Goal: Transaction & Acquisition: Purchase product/service

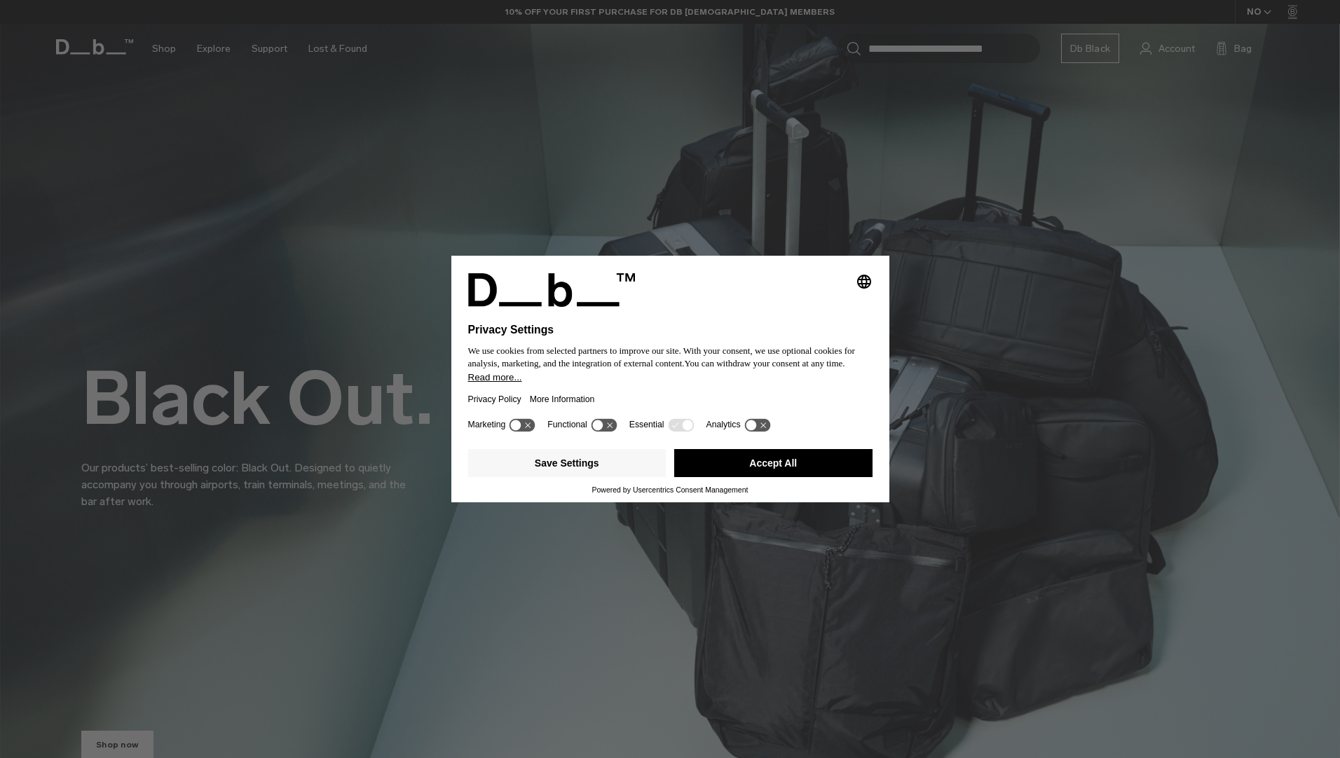
click at [789, 460] on button "Accept All" at bounding box center [773, 463] width 198 height 28
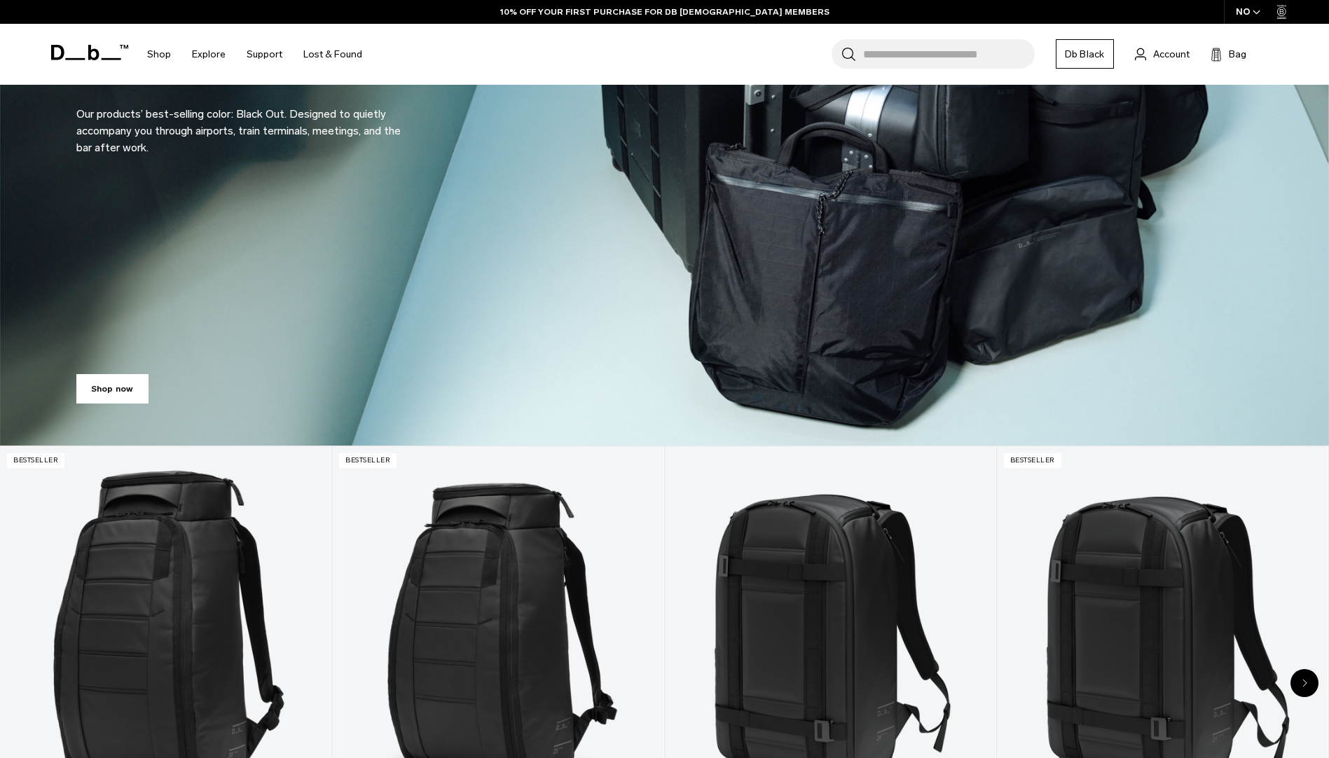
scroll to position [560, 0]
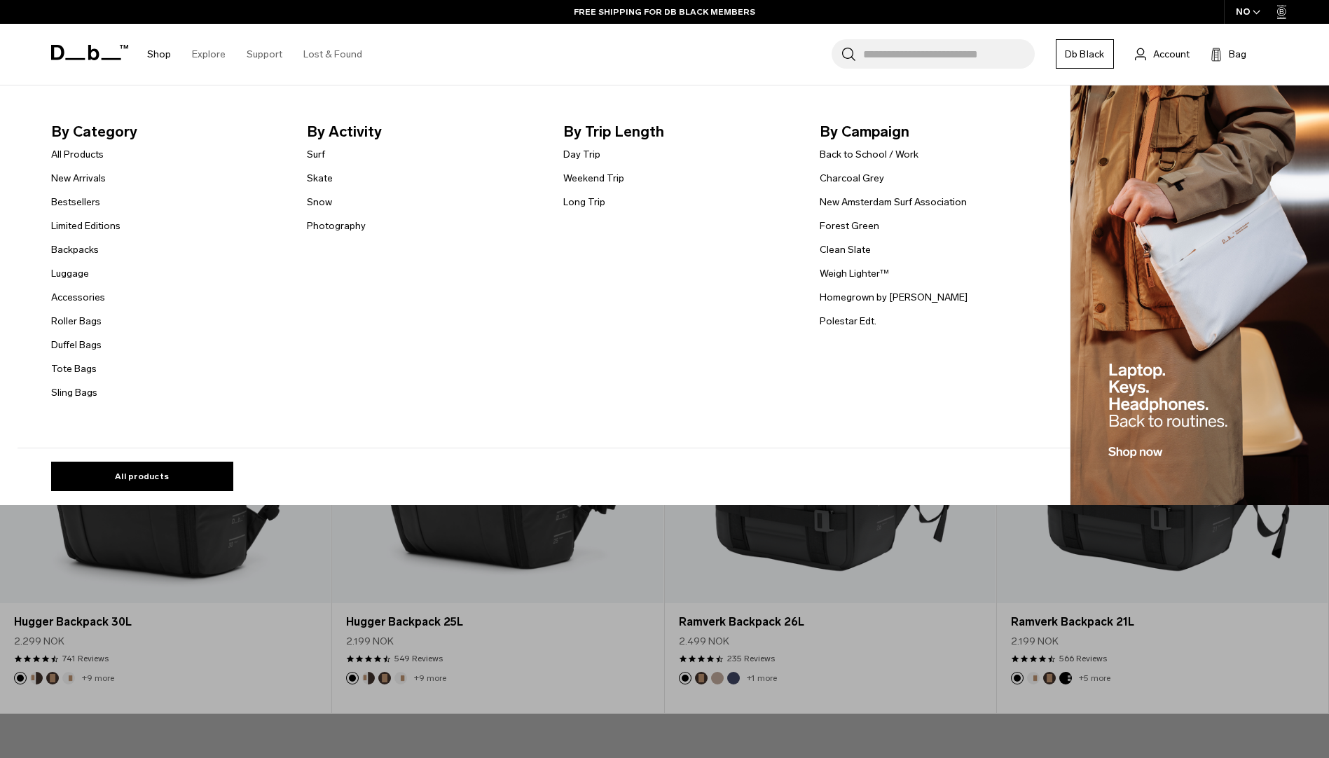
click at [163, 54] on link "Shop" at bounding box center [159, 54] width 24 height 50
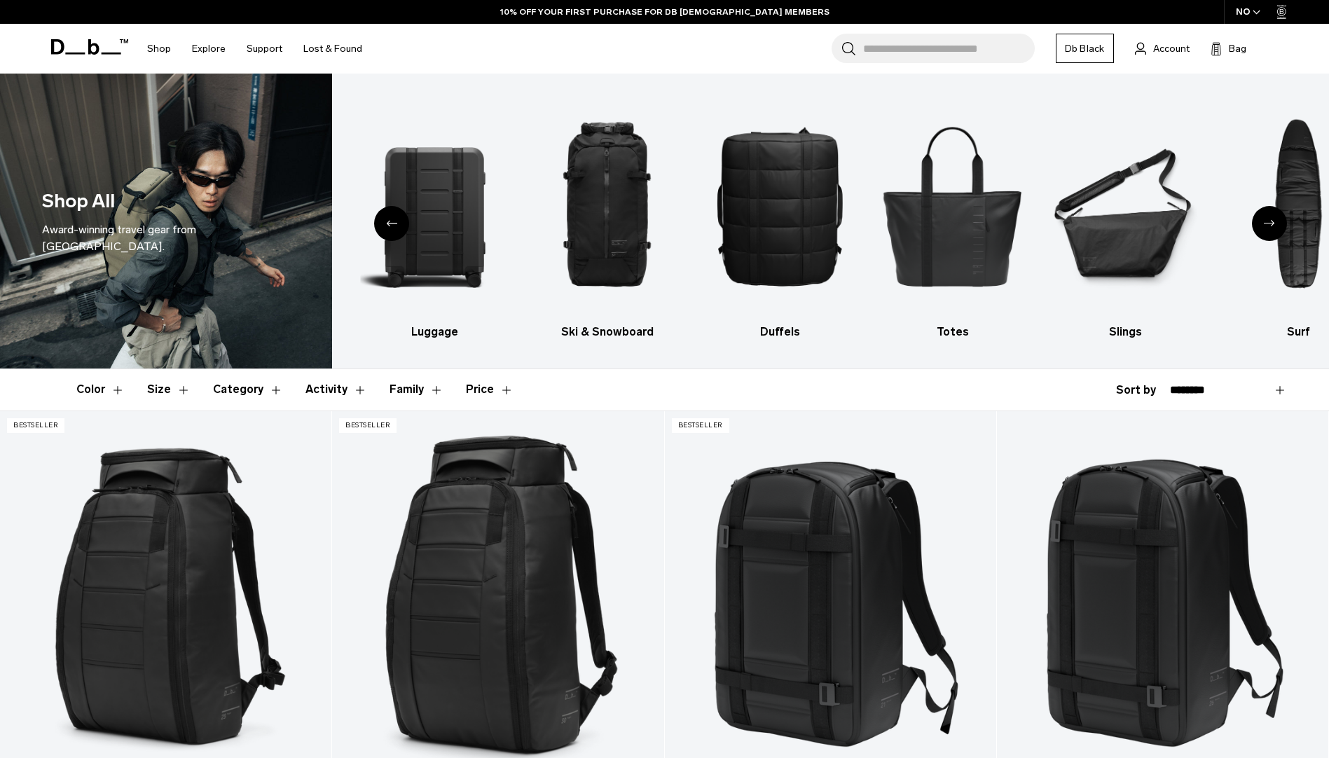
click at [1277, 221] on div "Next slide" at bounding box center [1269, 223] width 35 height 35
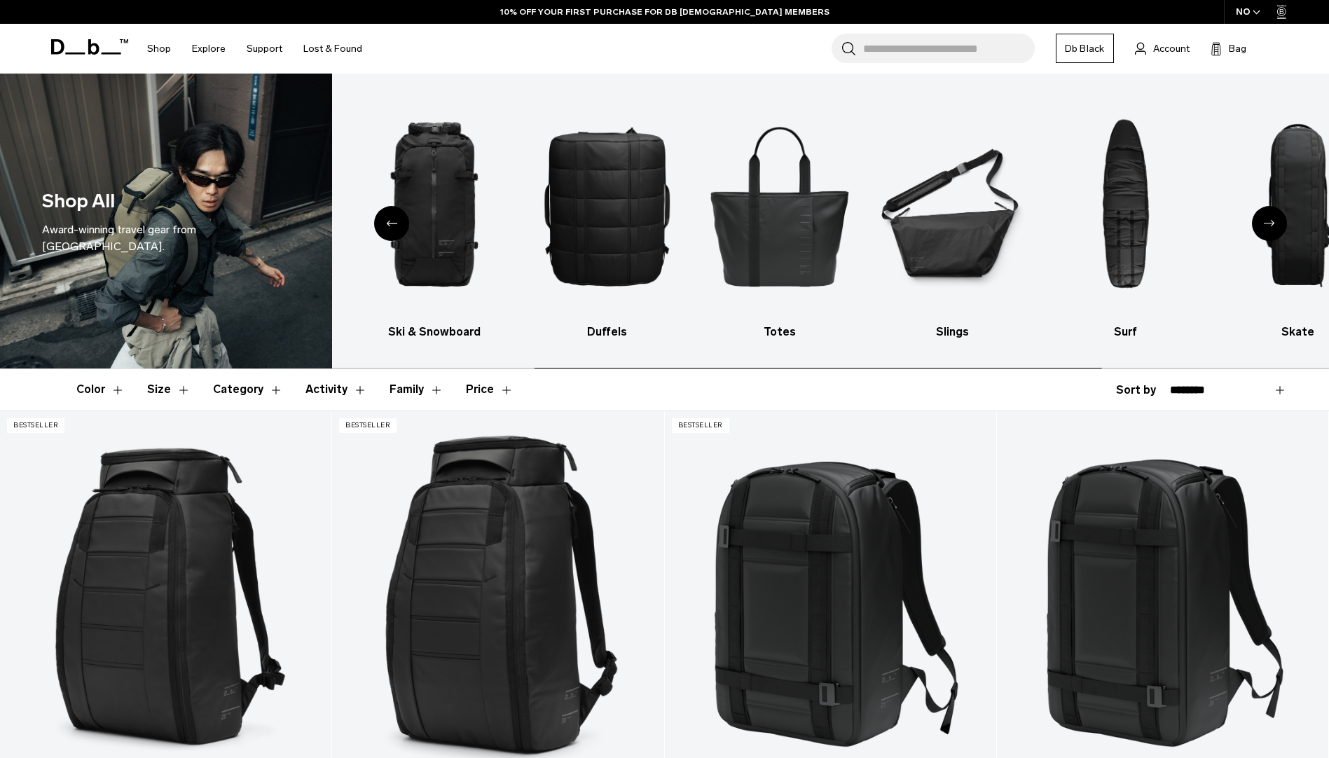
click at [1277, 221] on div "Next slide" at bounding box center [1269, 223] width 35 height 35
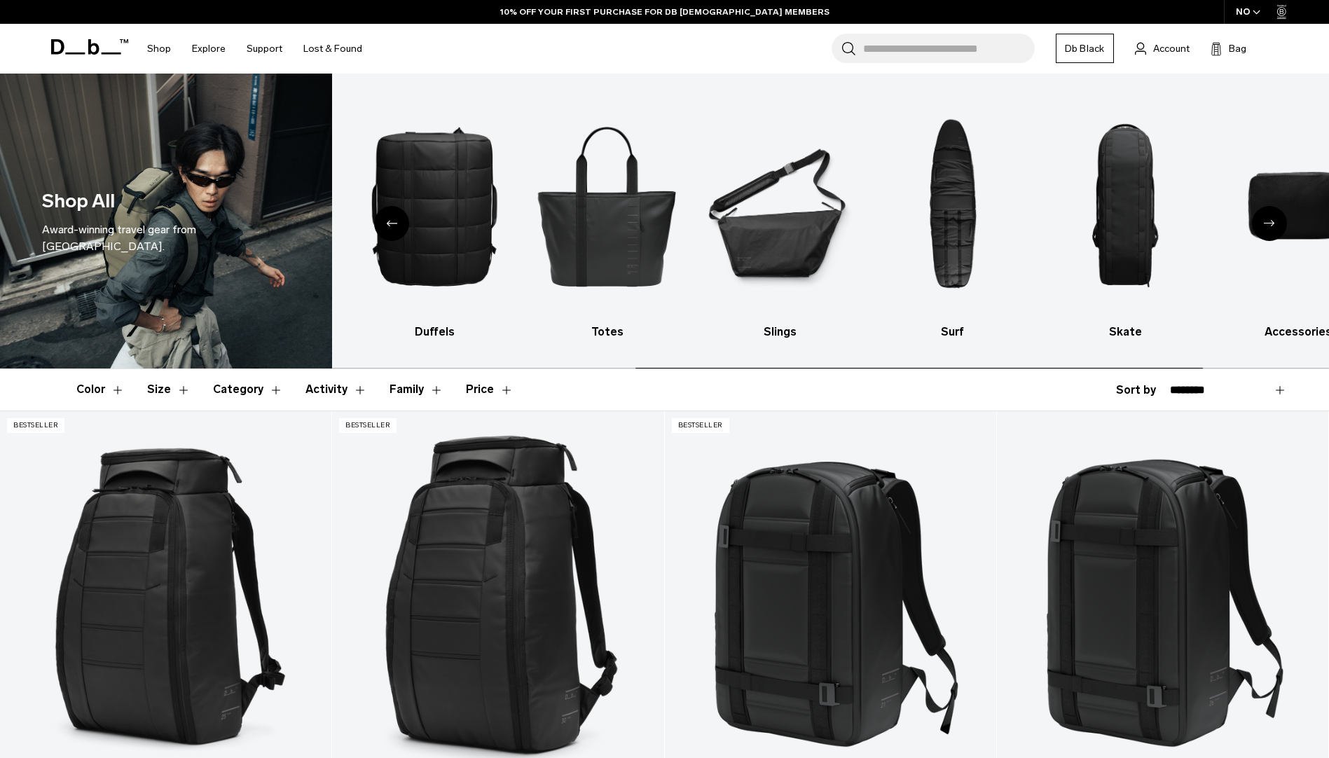
click at [1277, 221] on div "Next slide" at bounding box center [1269, 223] width 35 height 35
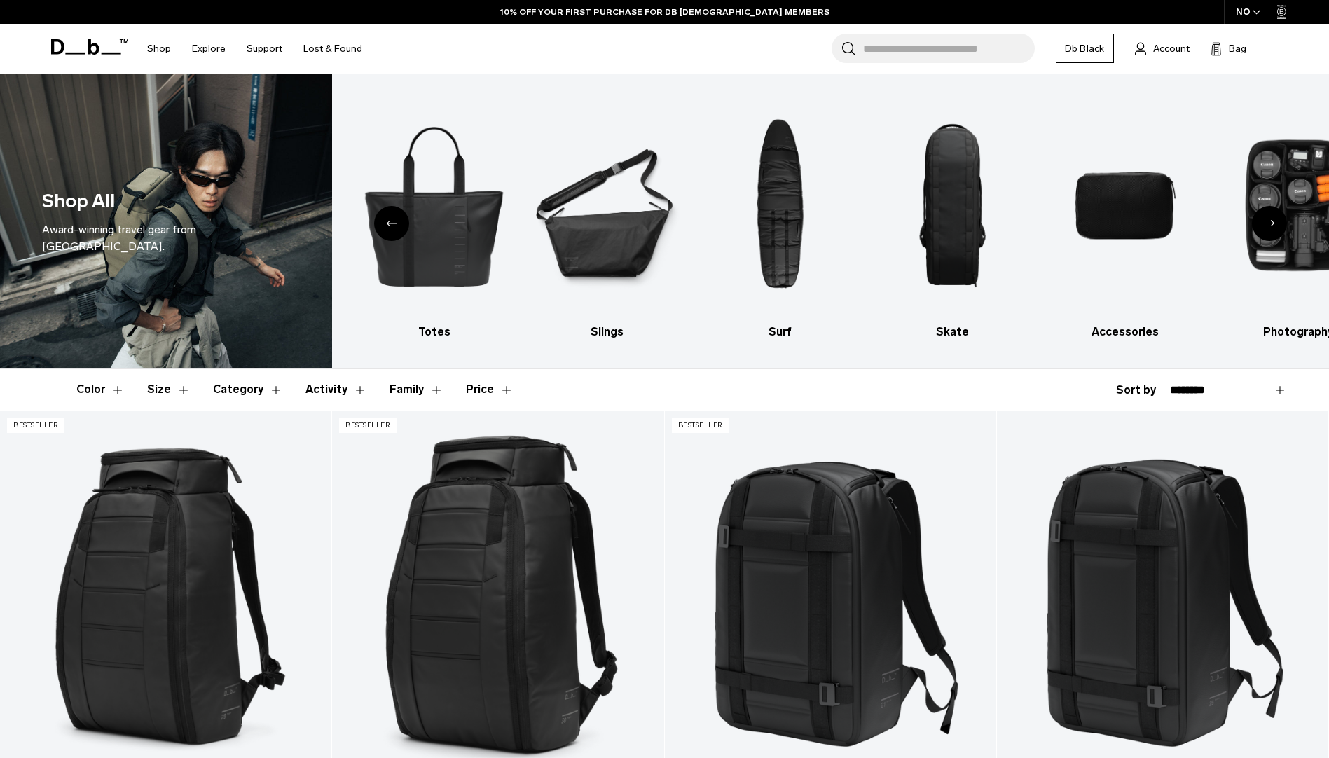
click at [1277, 221] on div "Next slide" at bounding box center [1269, 223] width 35 height 35
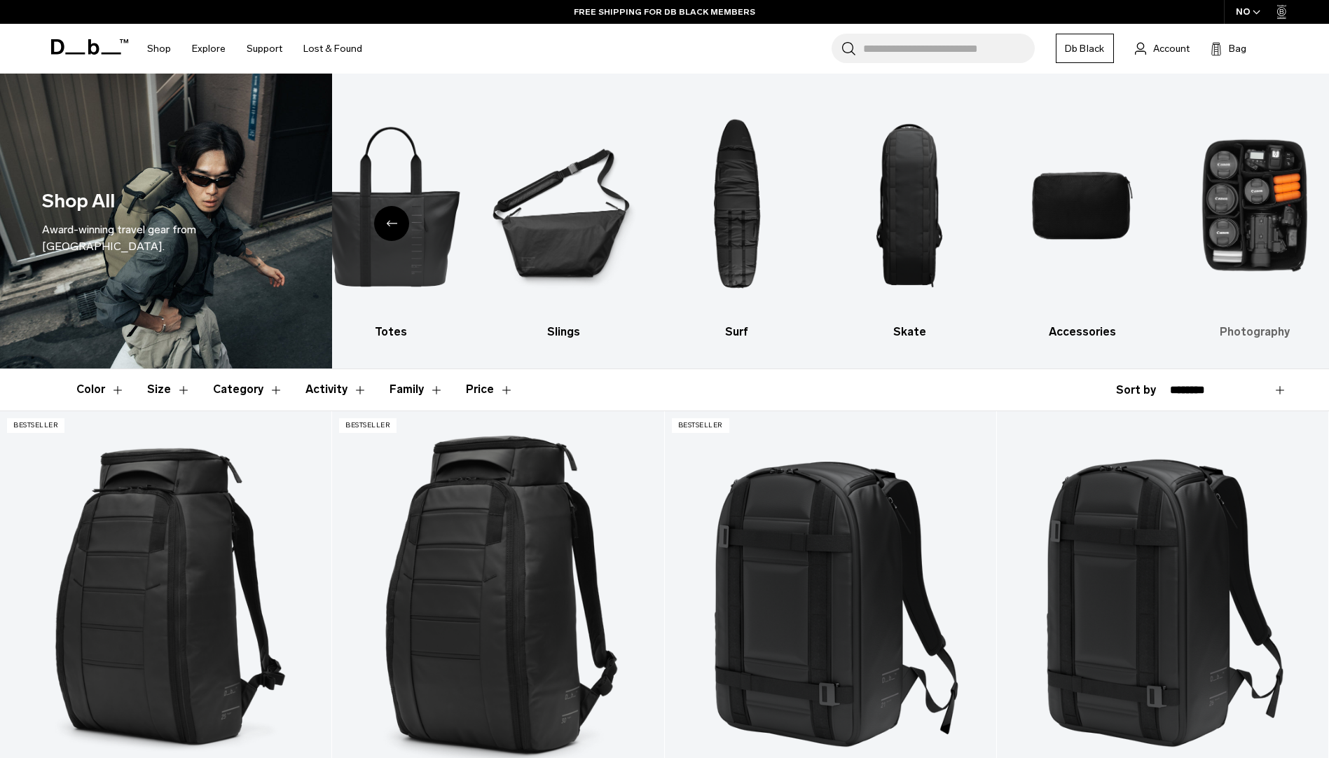
click at [1246, 231] on img "10 / 10" at bounding box center [1255, 206] width 149 height 222
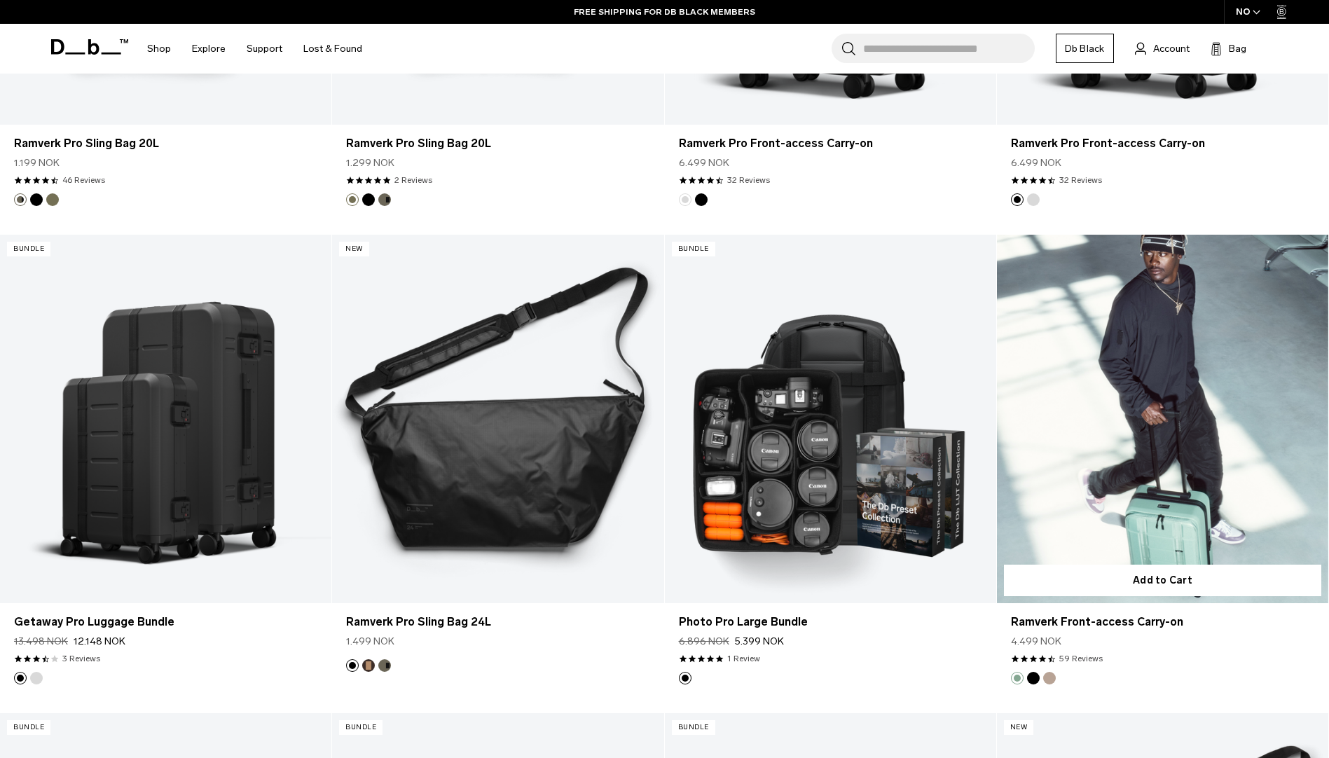
scroll to position [1681, 0]
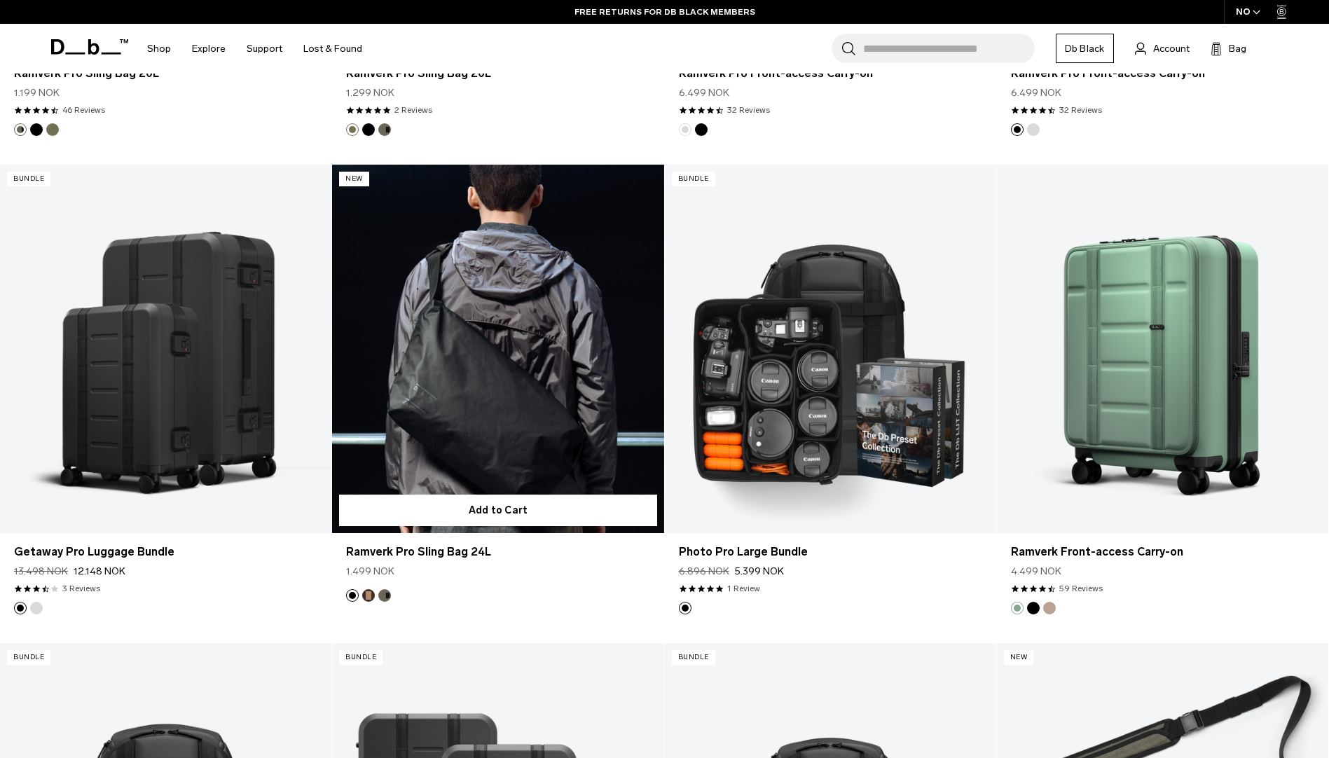
click at [366, 595] on button "Espresso" at bounding box center [368, 595] width 13 height 13
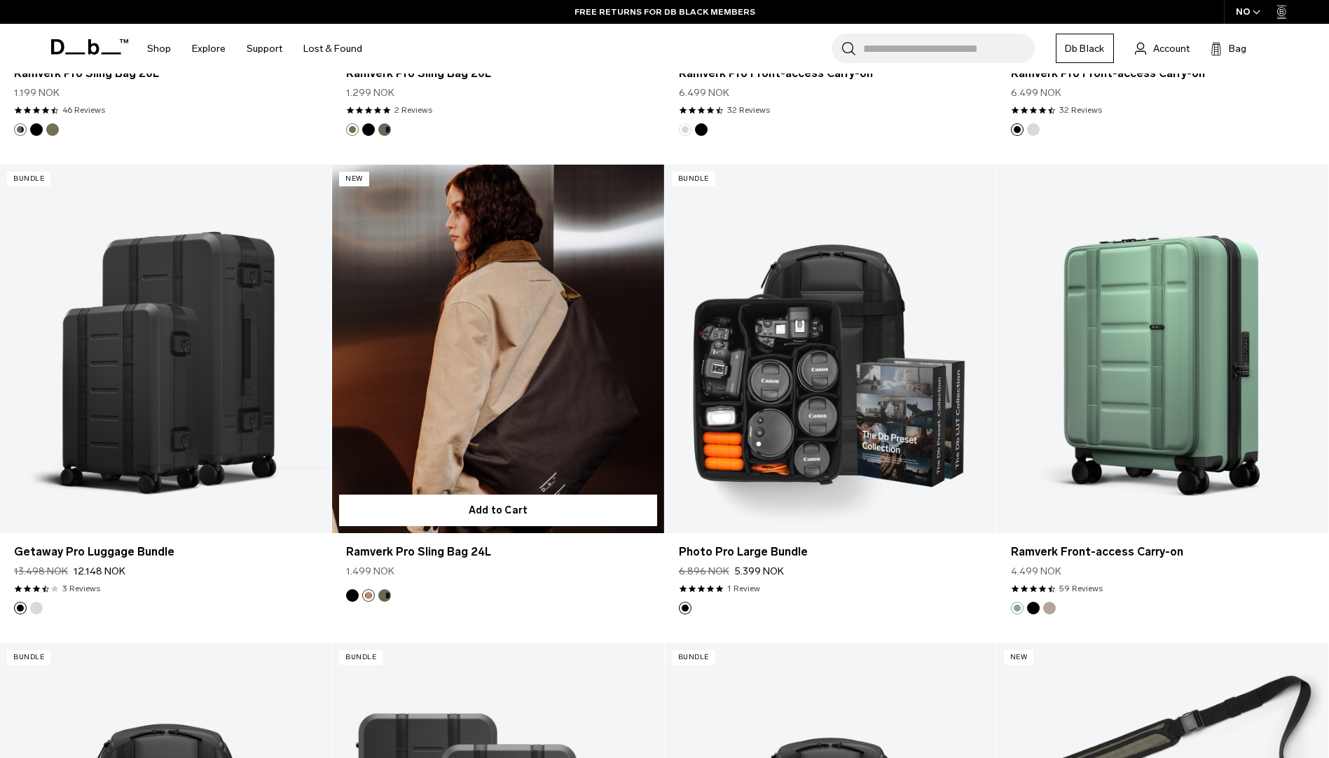
click at [542, 390] on link "Ramverk Pro Sling Bag 24L Espresso" at bounding box center [497, 349] width 331 height 369
click at [485, 341] on link "Ramverk Pro Sling Bag 24L Espresso" at bounding box center [497, 349] width 331 height 369
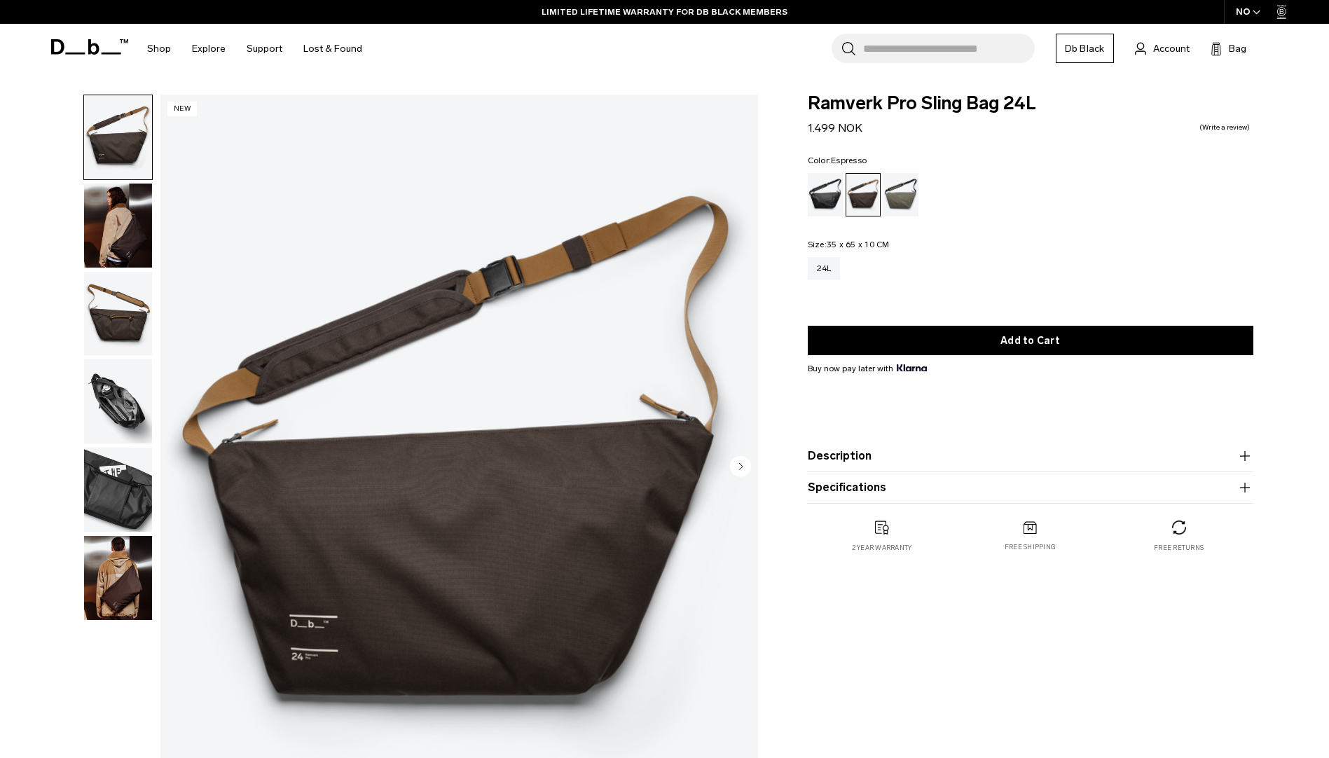
click at [744, 465] on circle "Next slide" at bounding box center [740, 465] width 21 height 21
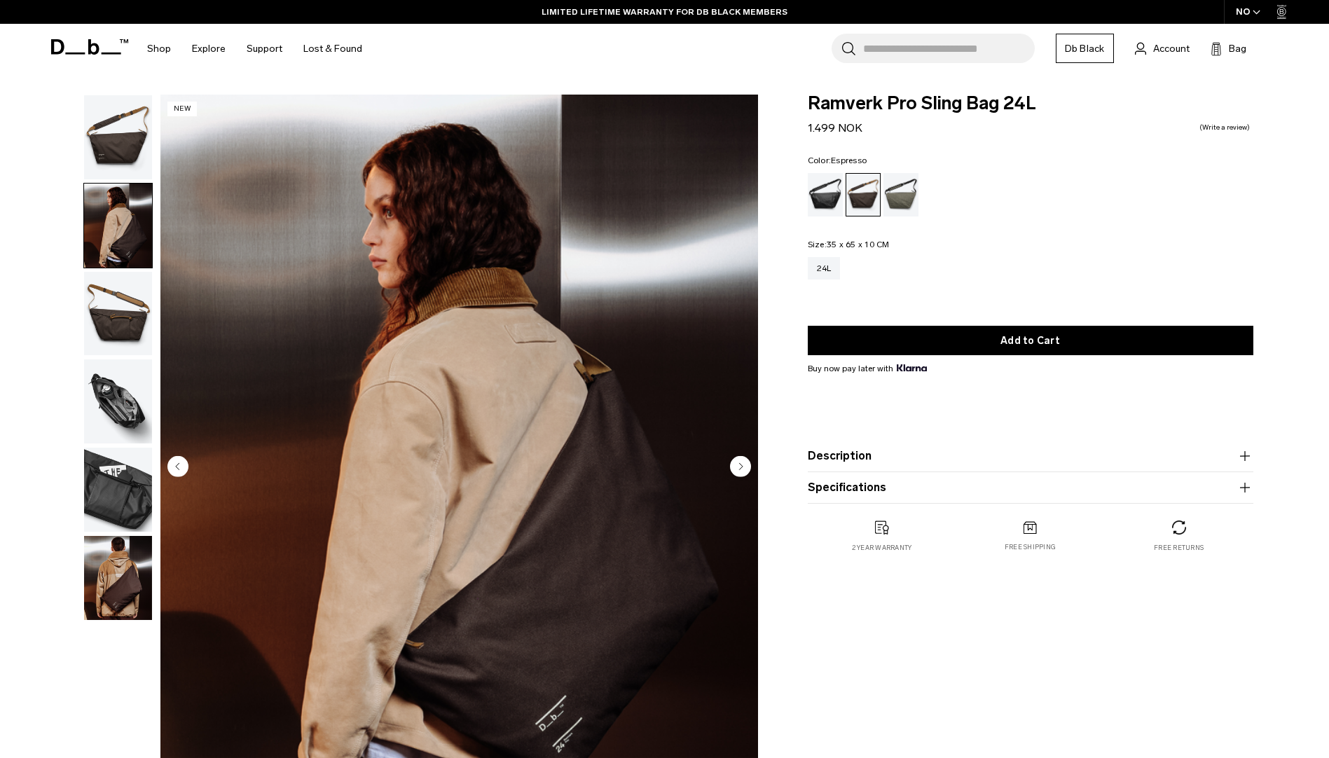
click at [742, 465] on circle "Next slide" at bounding box center [740, 465] width 21 height 21
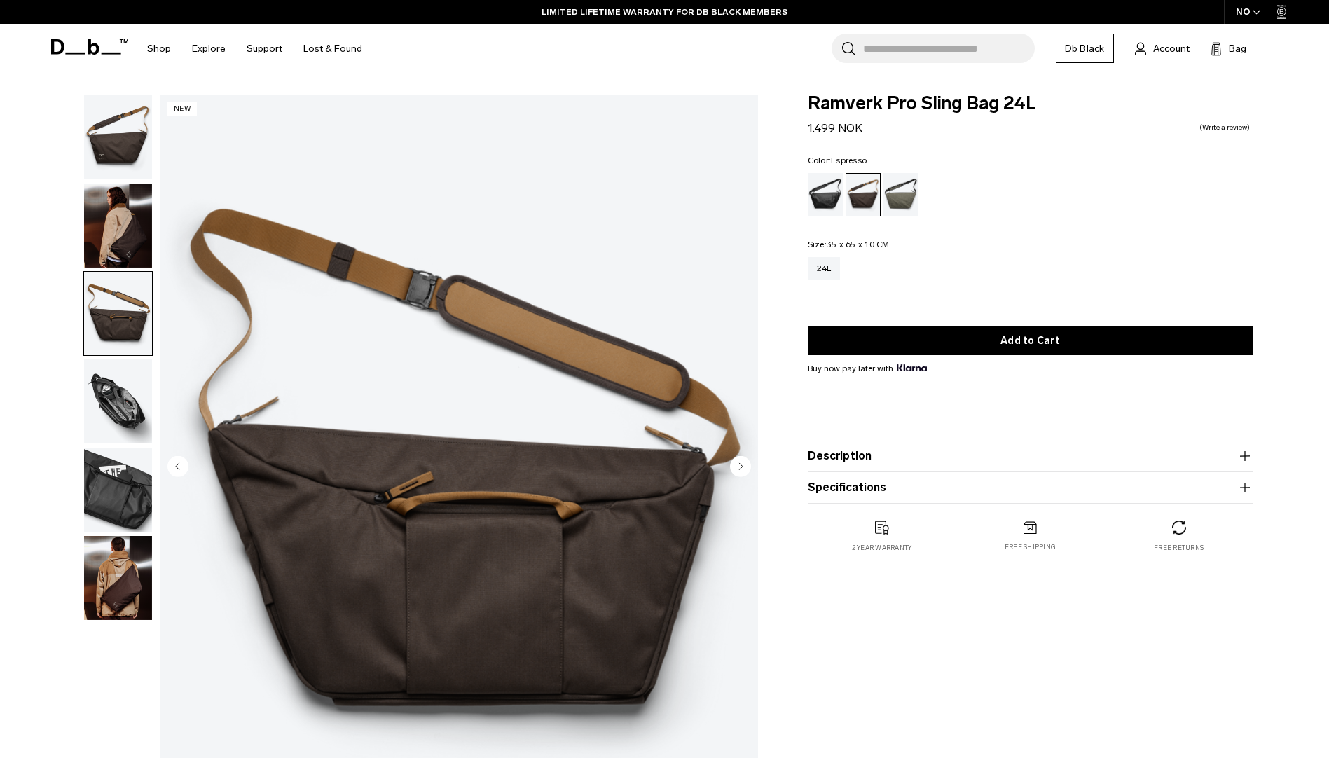
click at [742, 465] on circle "Next slide" at bounding box center [740, 465] width 21 height 21
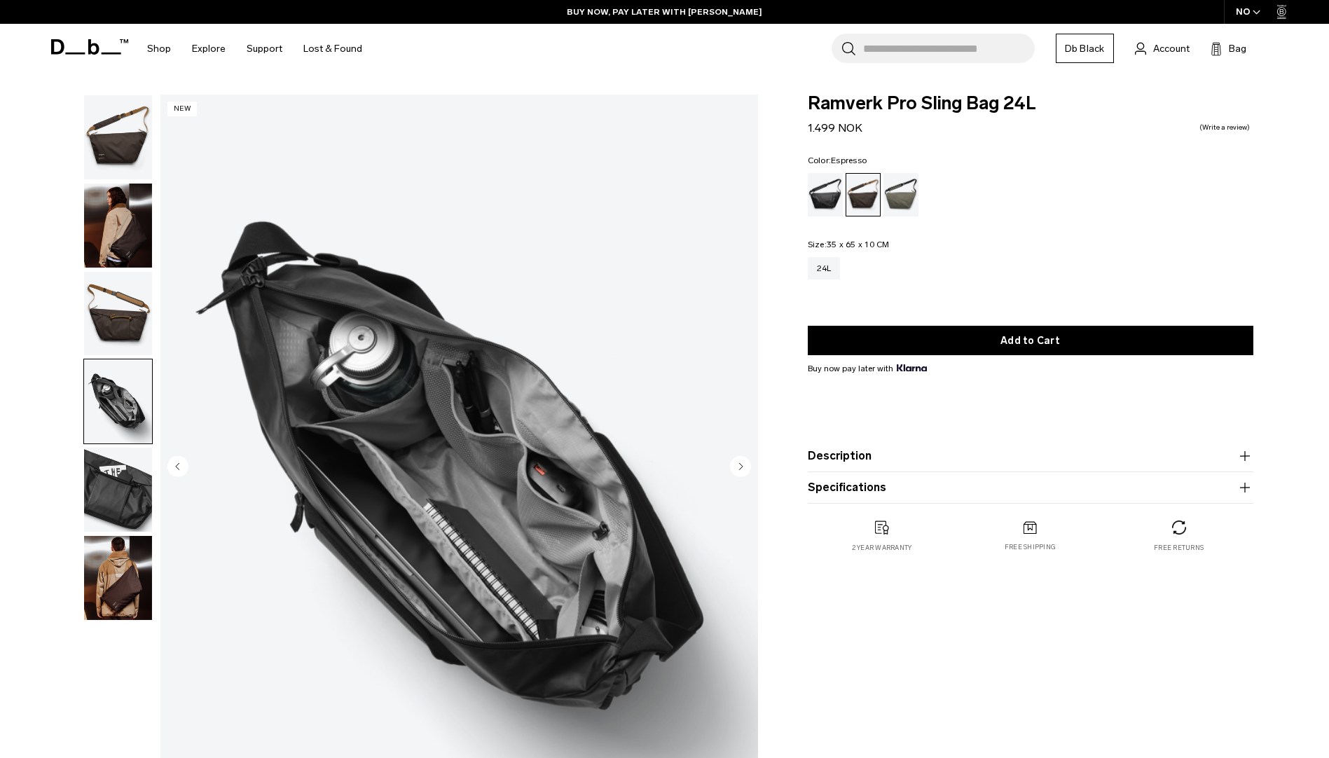
click at [742, 465] on circle "Next slide" at bounding box center [740, 465] width 21 height 21
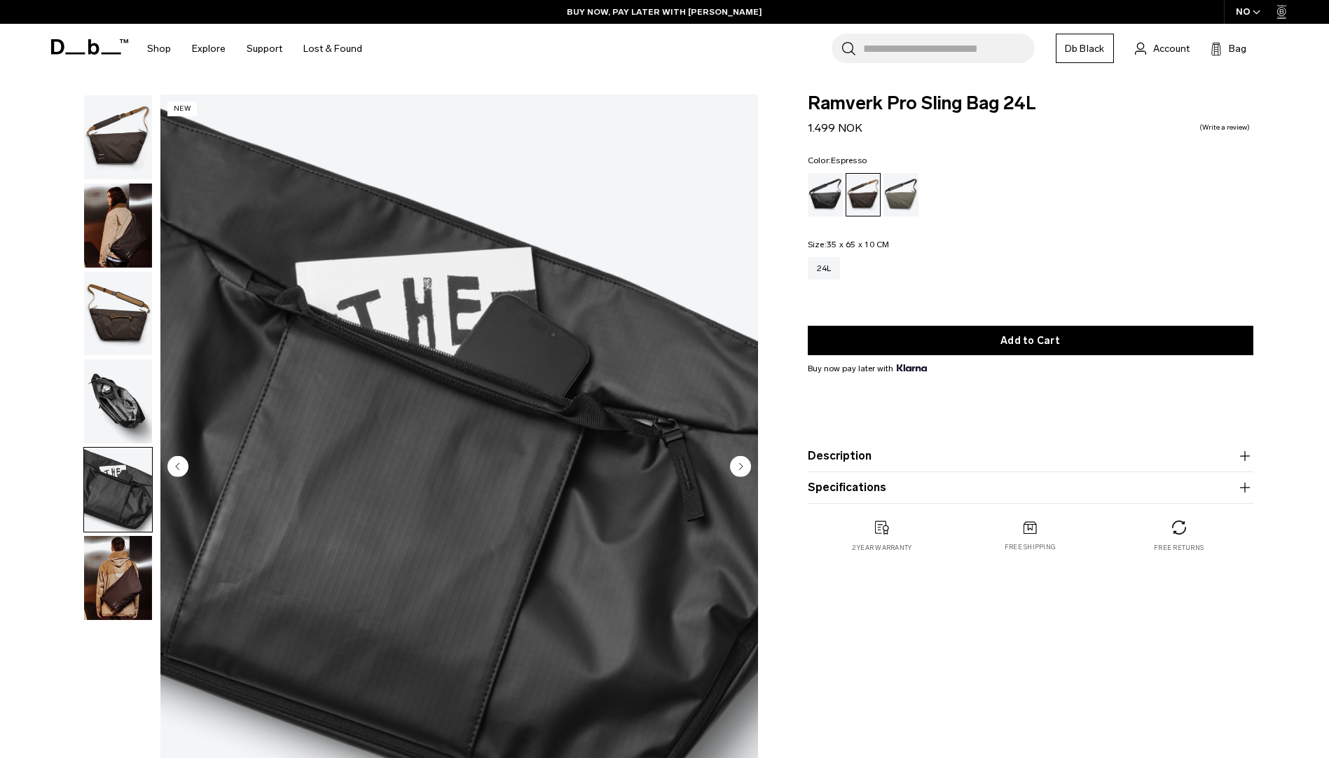
click at [742, 465] on circle "Next slide" at bounding box center [740, 465] width 21 height 21
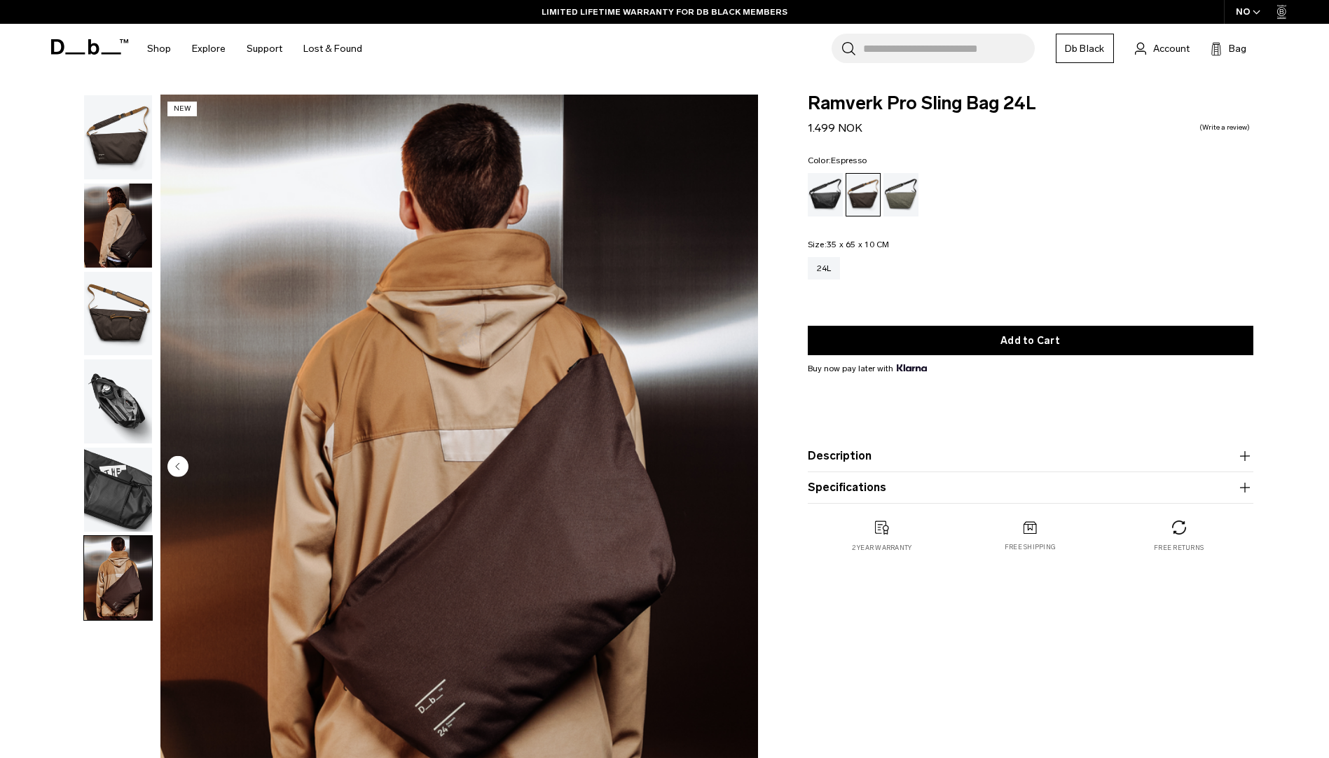
click at [1245, 18] on div "NO" at bounding box center [1248, 12] width 49 height 24
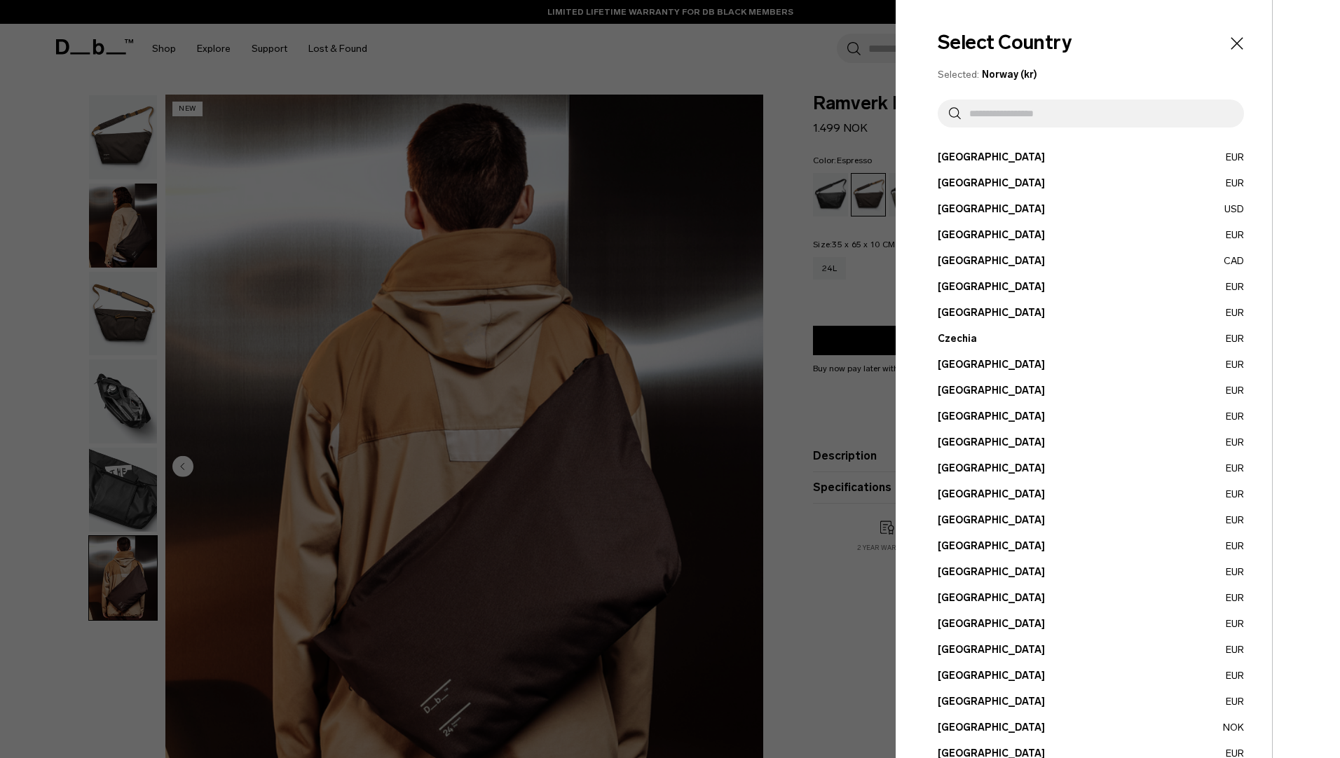
click at [1227, 36] on icon "Close" at bounding box center [1237, 44] width 20 height 20
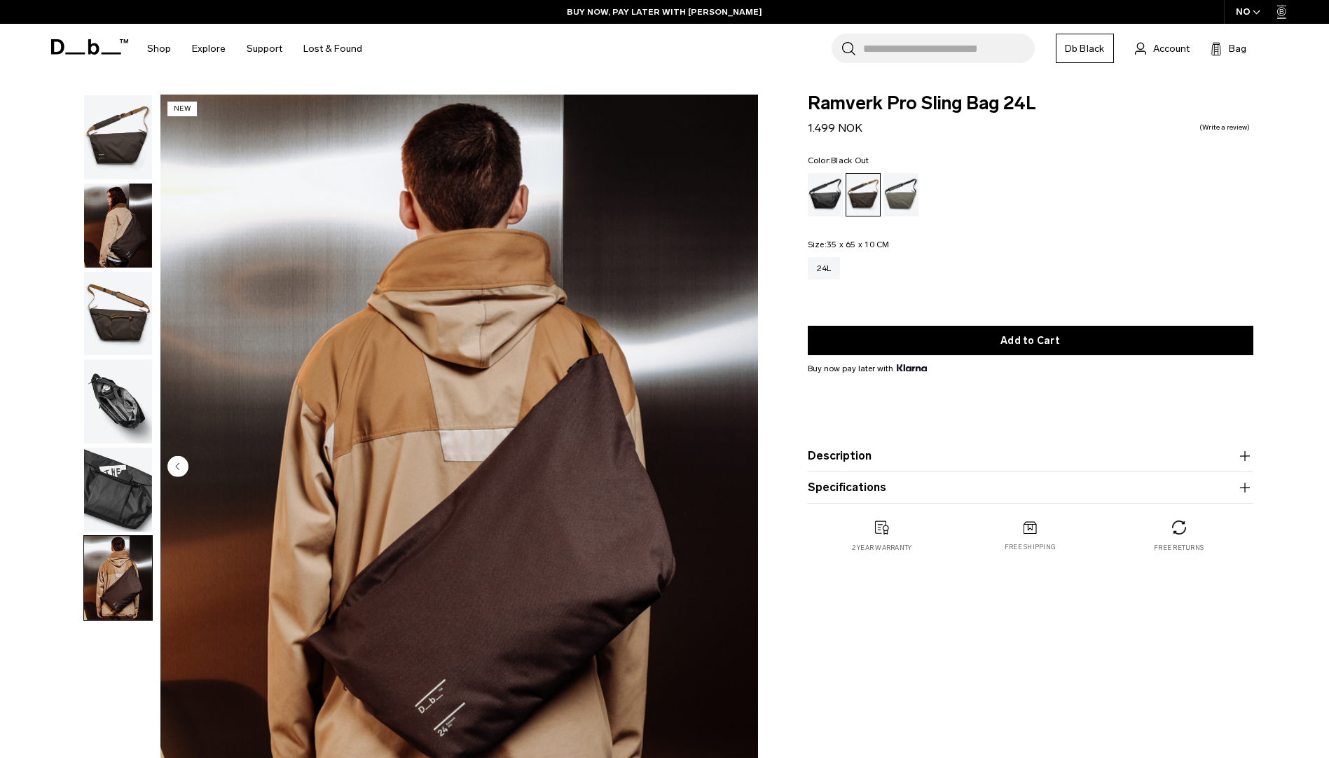
click at [818, 195] on div "Black Out" at bounding box center [826, 194] width 36 height 43
click at [820, 193] on div "Black Out" at bounding box center [826, 194] width 36 height 43
click at [824, 191] on div "Black Out" at bounding box center [826, 194] width 36 height 43
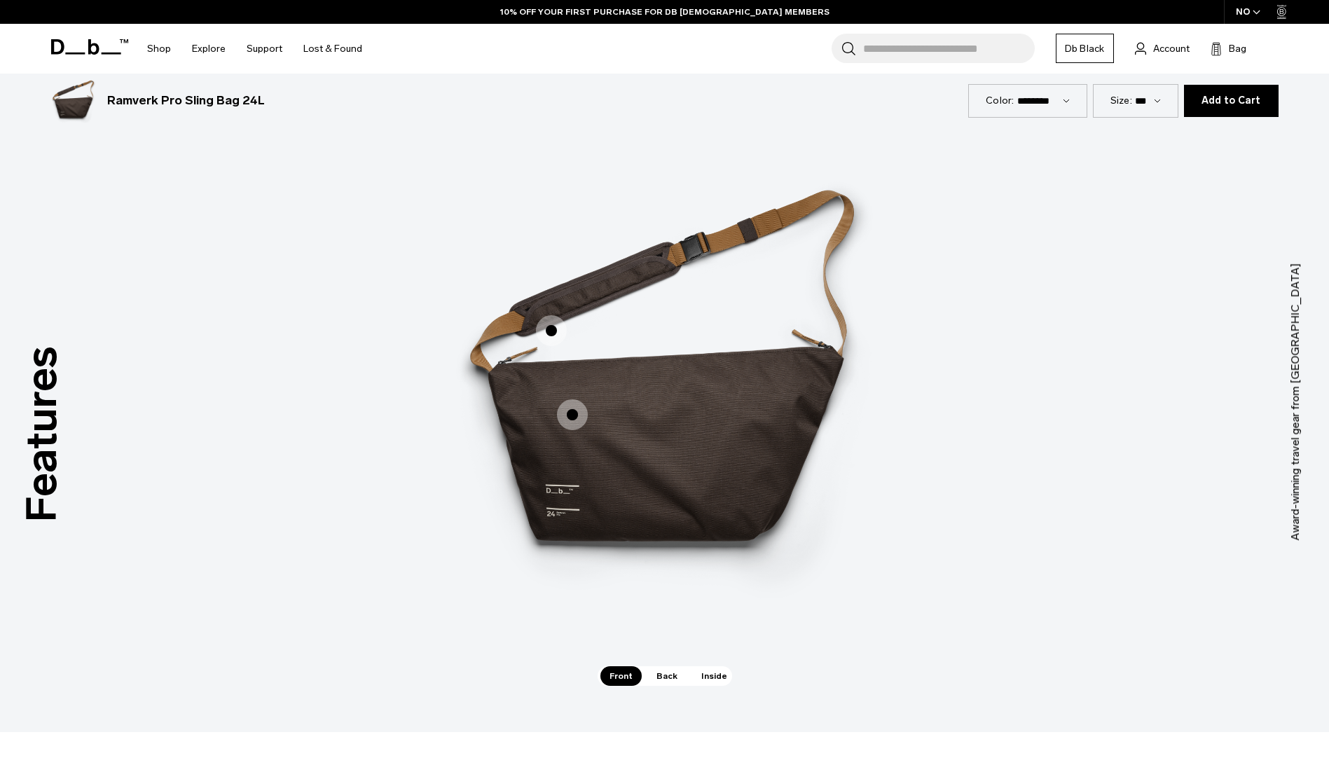
scroll to position [2032, 0]
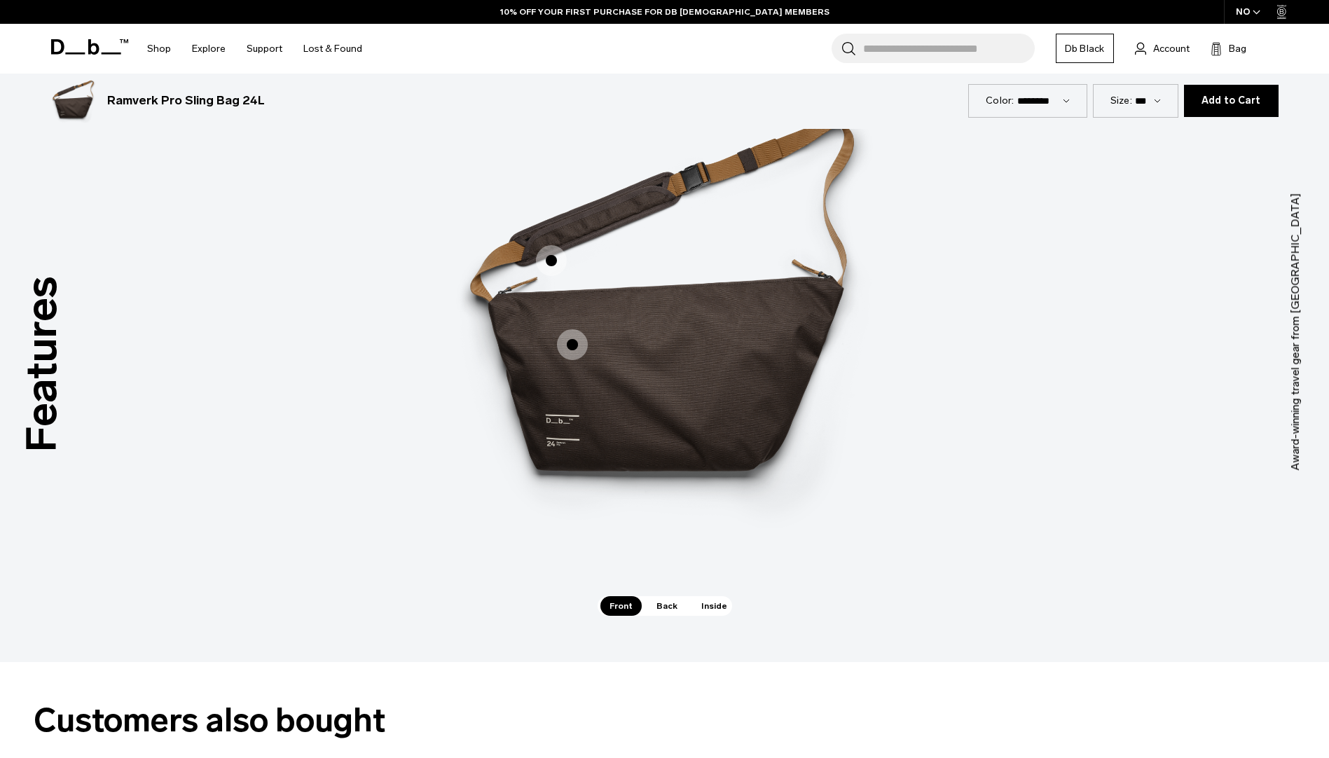
click at [664, 603] on span "Back" at bounding box center [666, 606] width 39 height 20
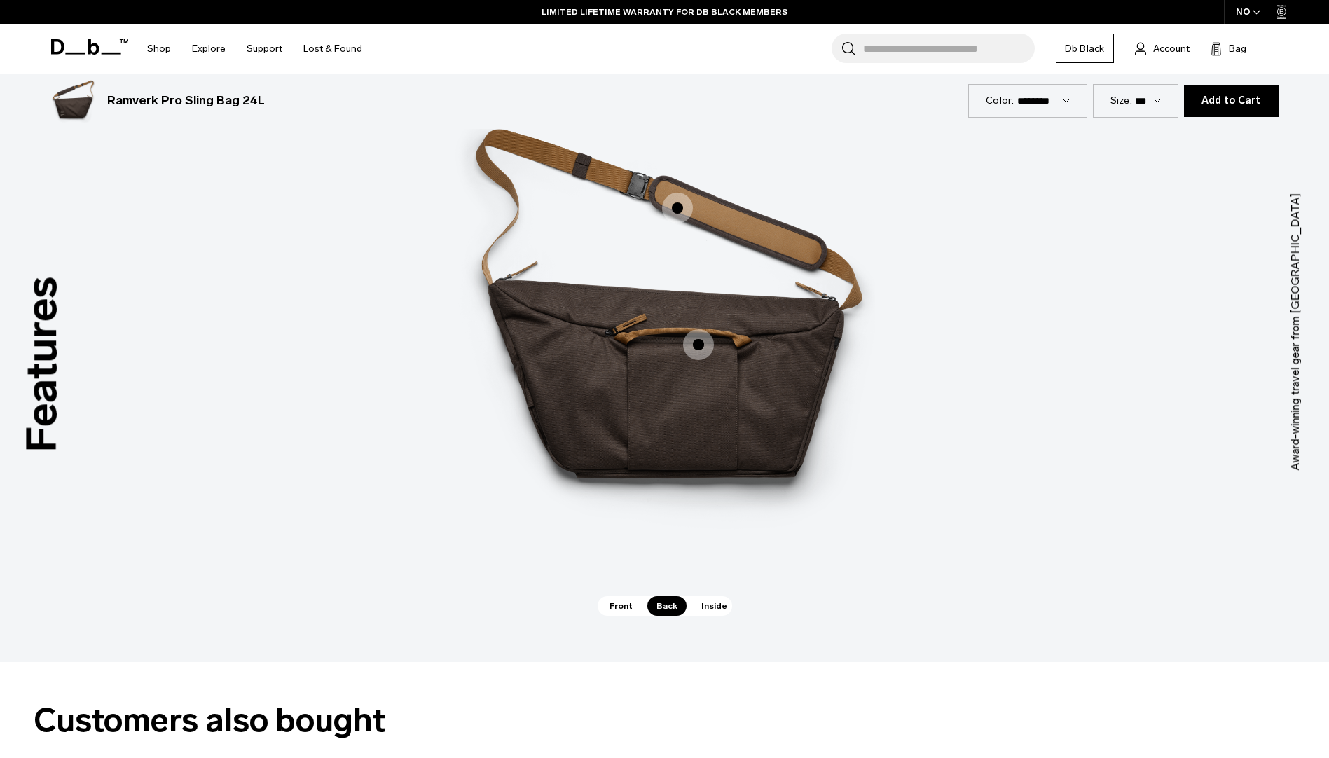
click at [714, 608] on span "Inside" at bounding box center [714, 606] width 44 height 20
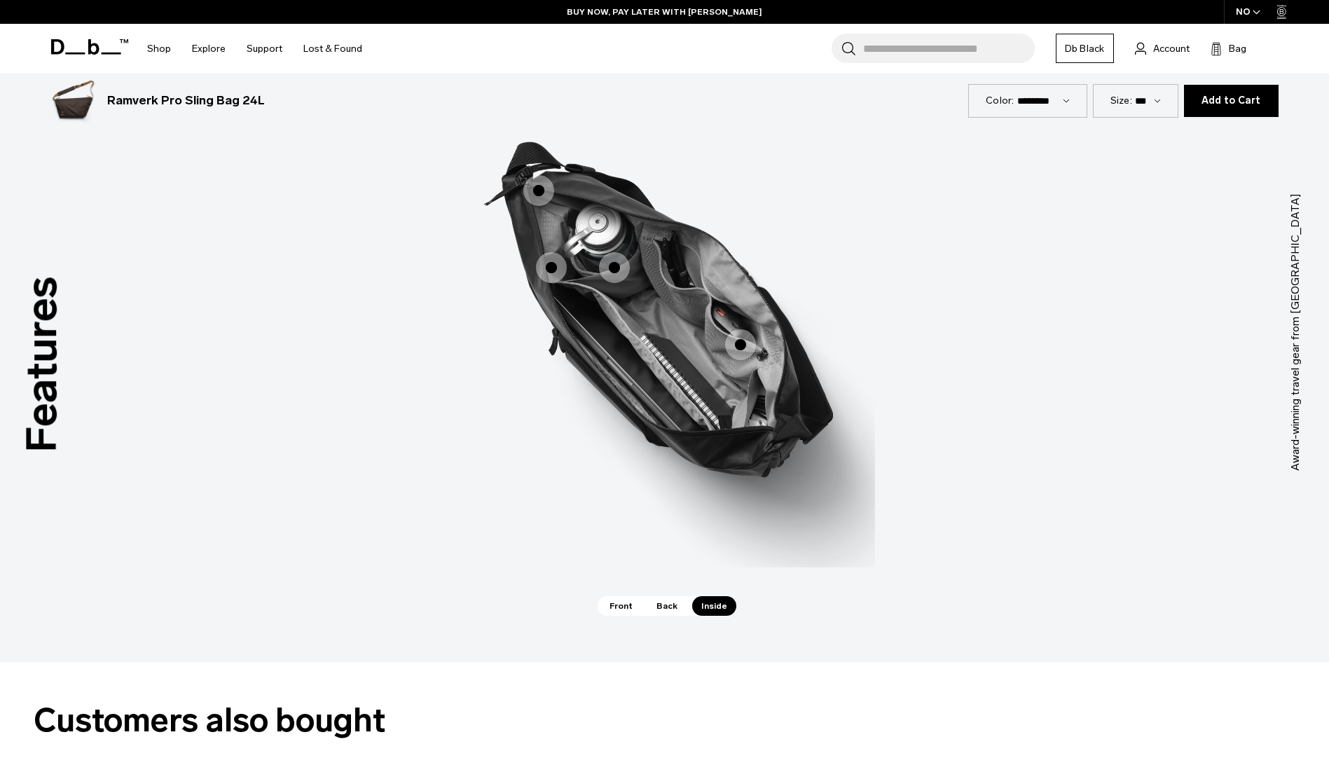
click at [535, 186] on span "3 / 3" at bounding box center [538, 190] width 31 height 31
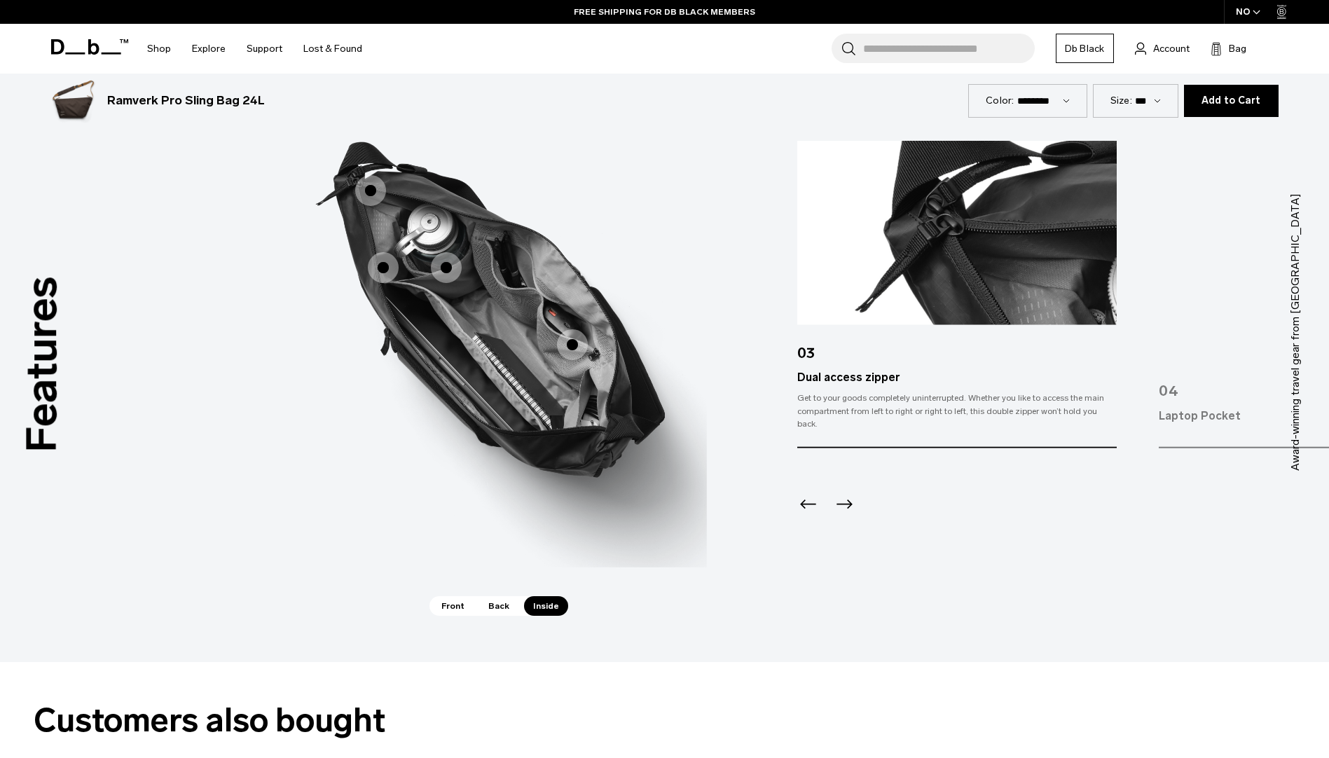
click at [848, 500] on icon "Next slide" at bounding box center [845, 504] width 16 height 9
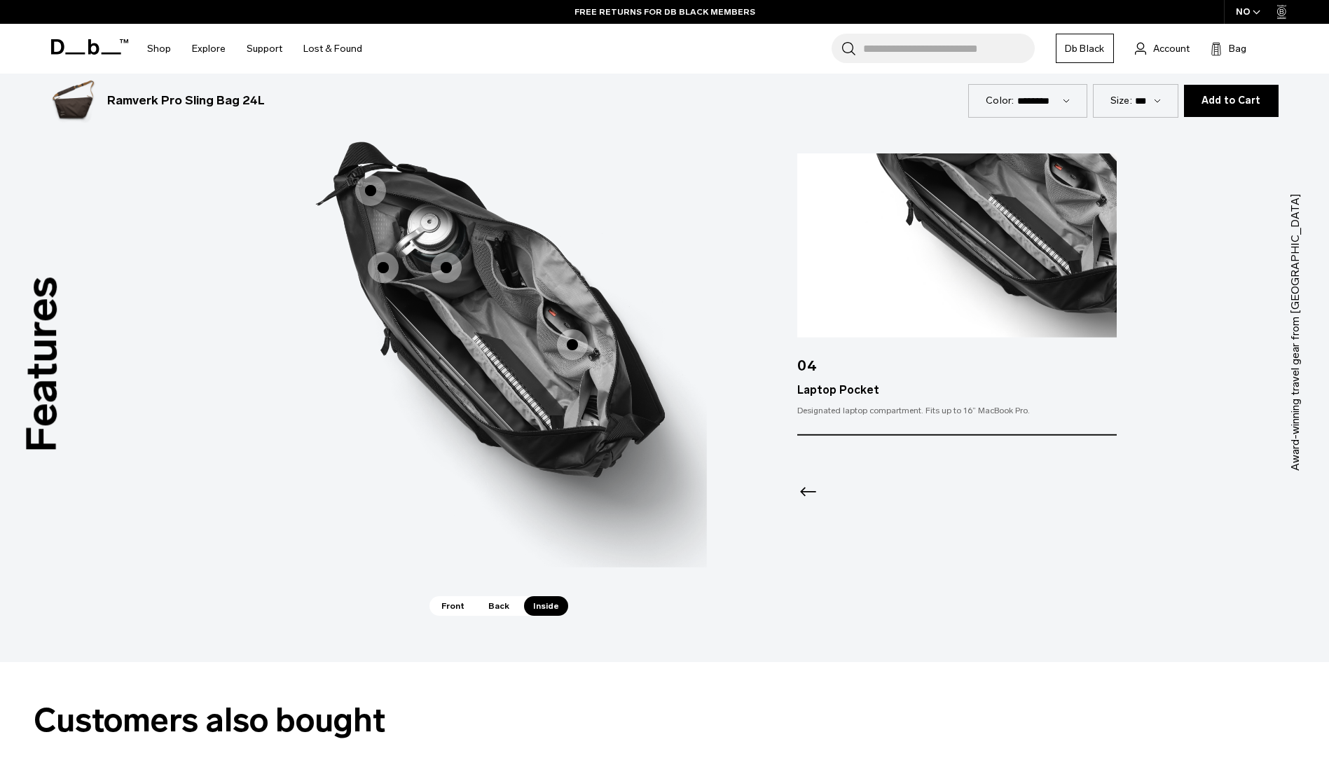
click at [445, 272] on span "3 / 3" at bounding box center [446, 267] width 31 height 31
click at [448, 263] on span "3 / 3" at bounding box center [446, 267] width 31 height 31
click at [567, 340] on span "3 / 3" at bounding box center [572, 344] width 31 height 31
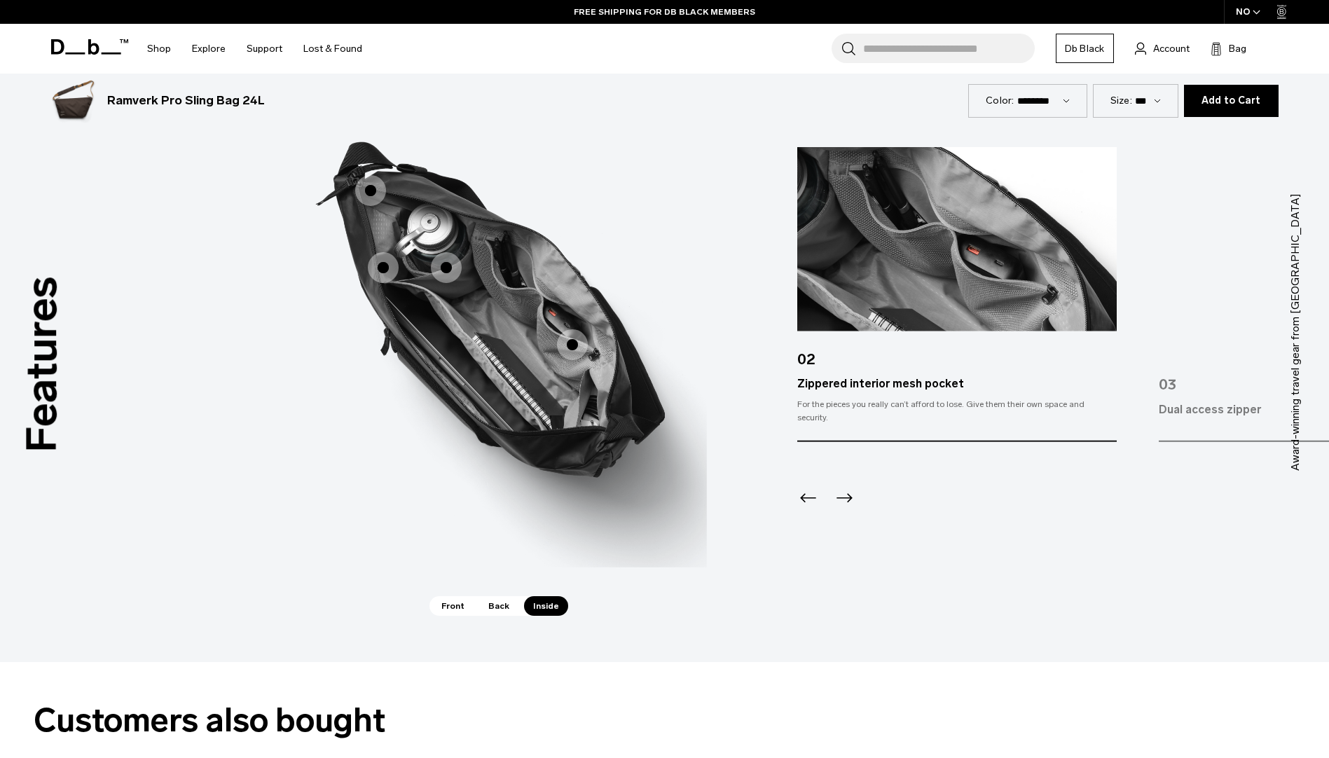
click at [1156, 96] on select "***" at bounding box center [1148, 101] width 26 height 12
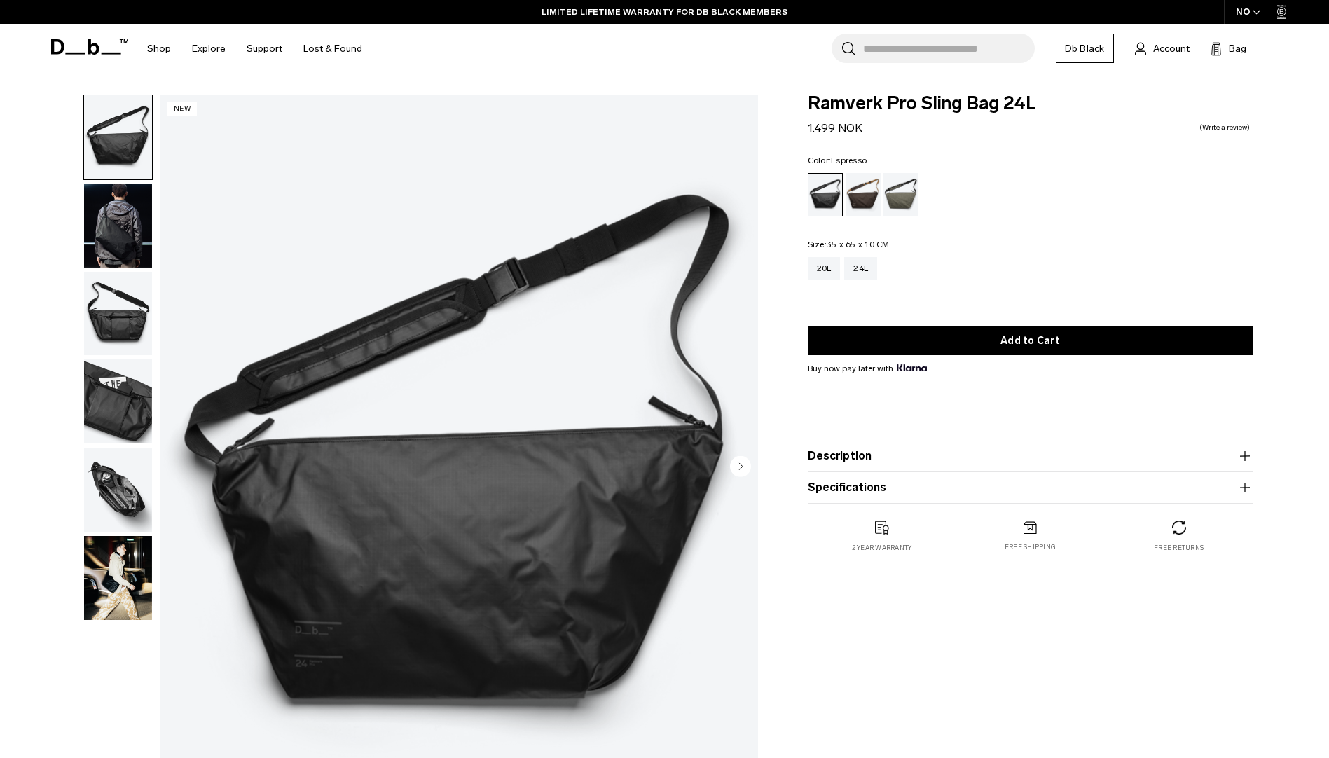
click at [865, 184] on div "Espresso" at bounding box center [864, 194] width 36 height 43
click at [858, 202] on div "Espresso" at bounding box center [864, 194] width 36 height 43
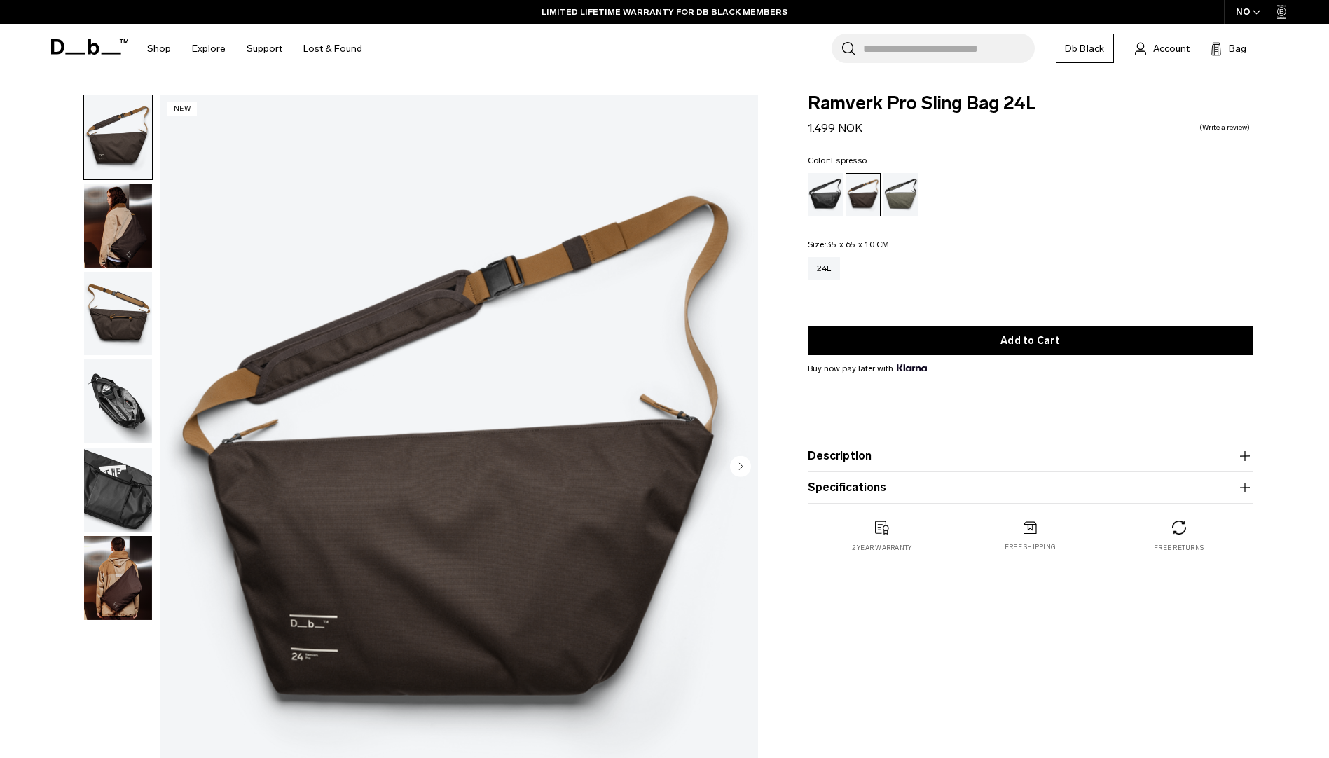
click at [118, 402] on img "button" at bounding box center [118, 401] width 68 height 84
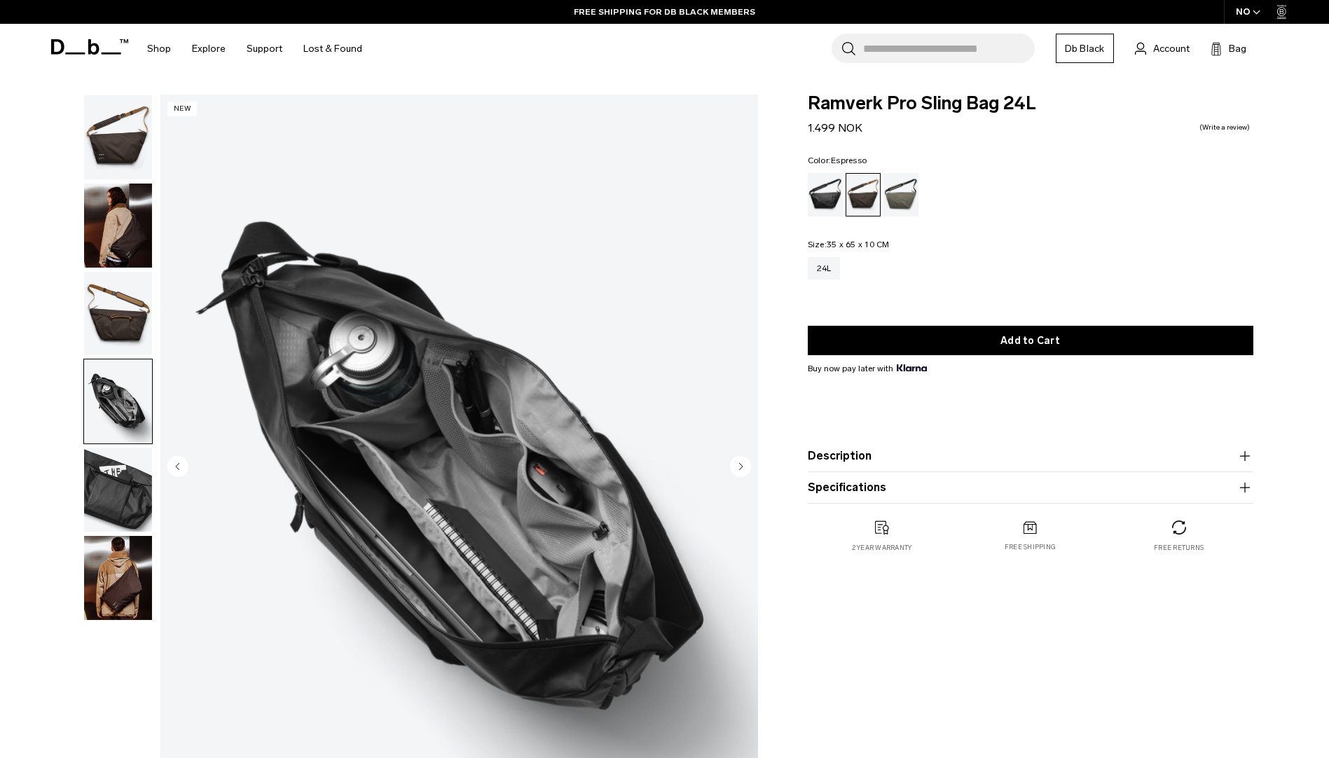
click at [137, 238] on img "button" at bounding box center [118, 226] width 68 height 84
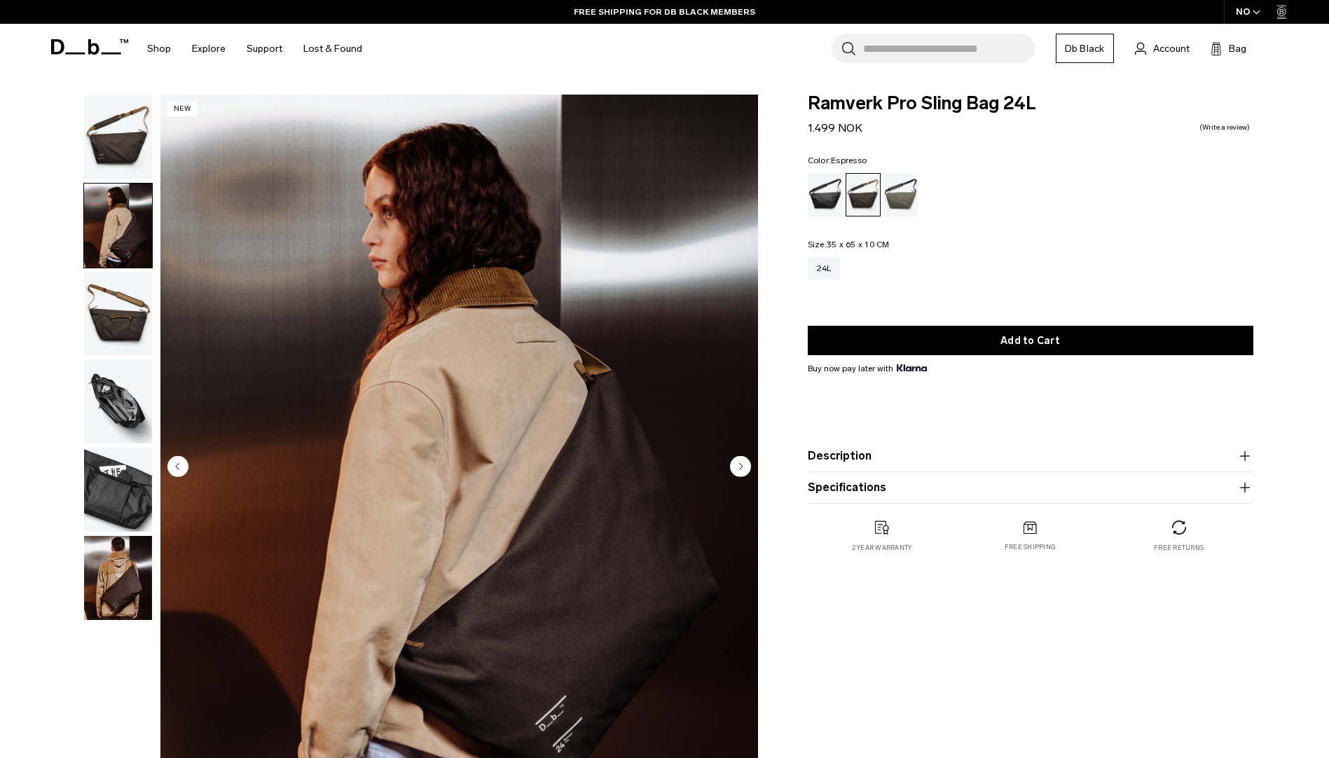
click at [741, 458] on circle "Next slide" at bounding box center [740, 465] width 21 height 21
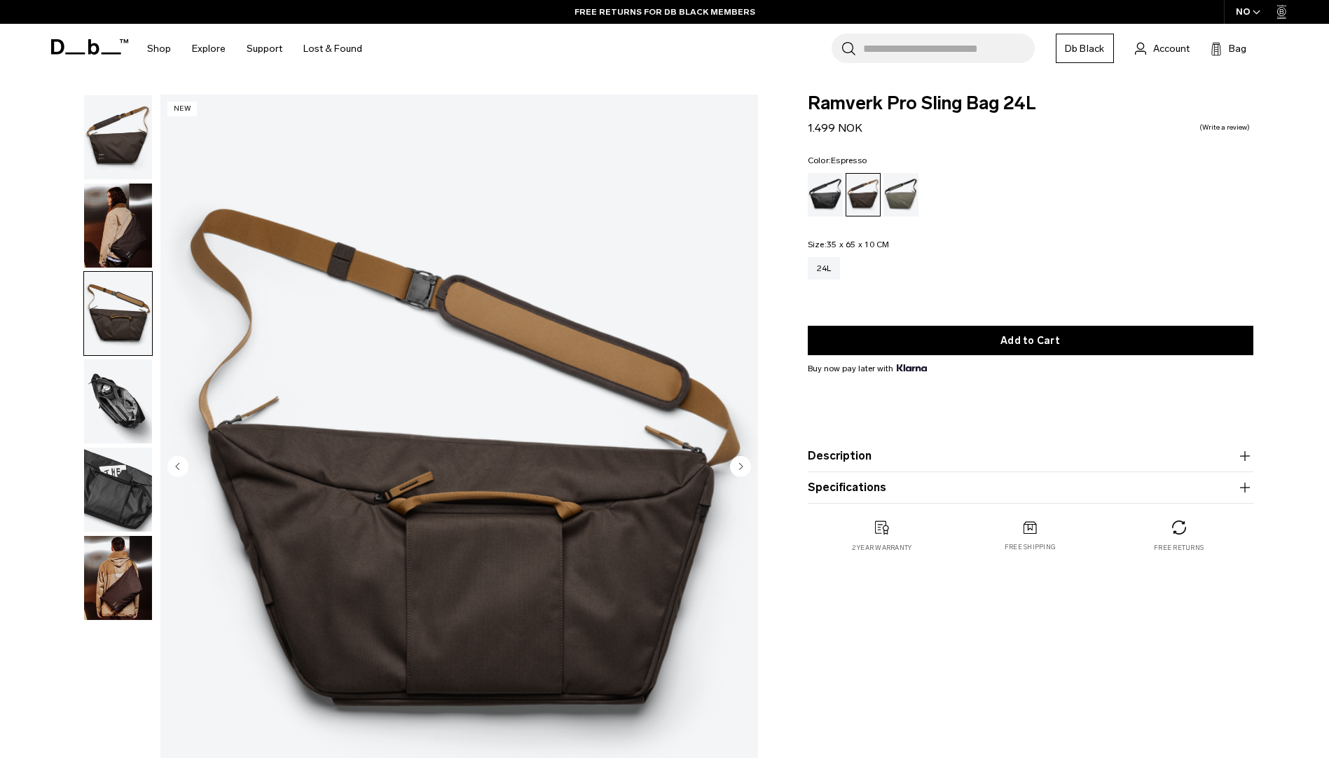
click at [741, 458] on circle "Next slide" at bounding box center [740, 465] width 21 height 21
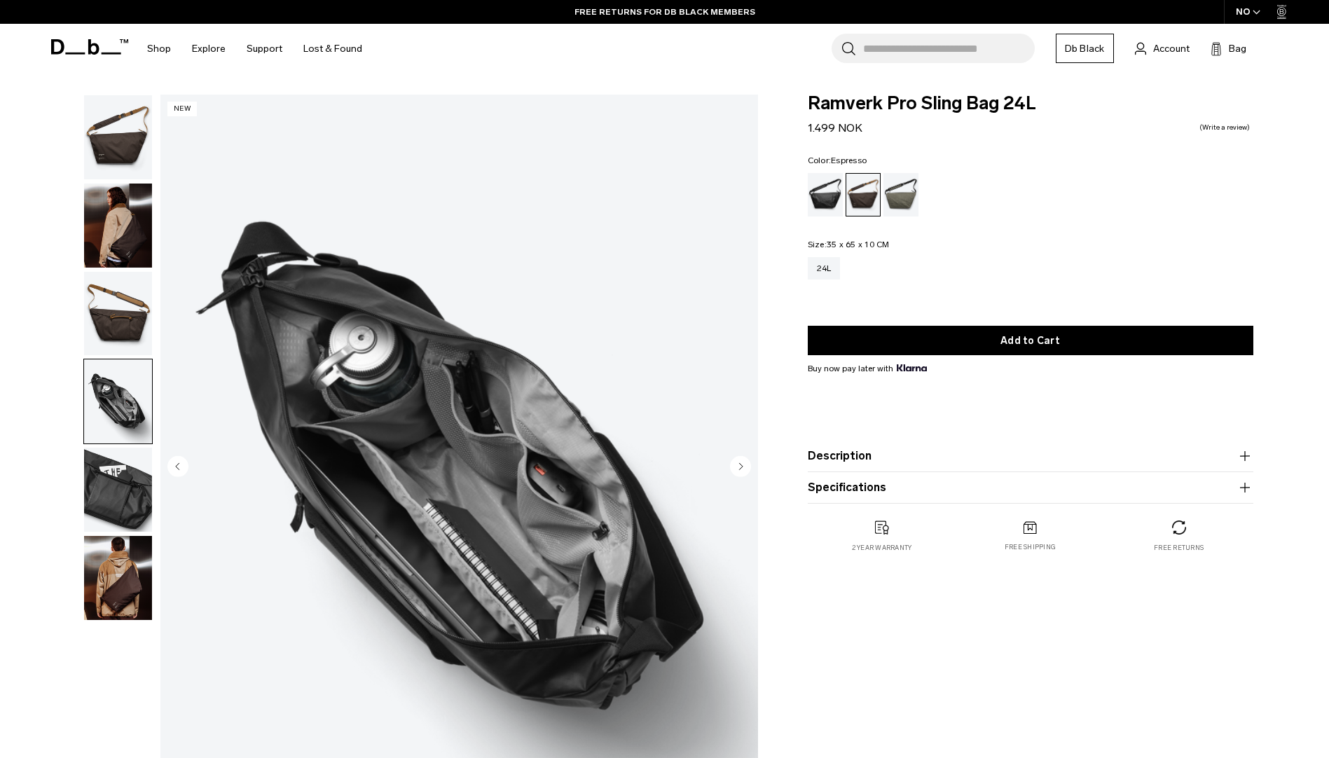
click at [741, 458] on circle "Next slide" at bounding box center [740, 465] width 21 height 21
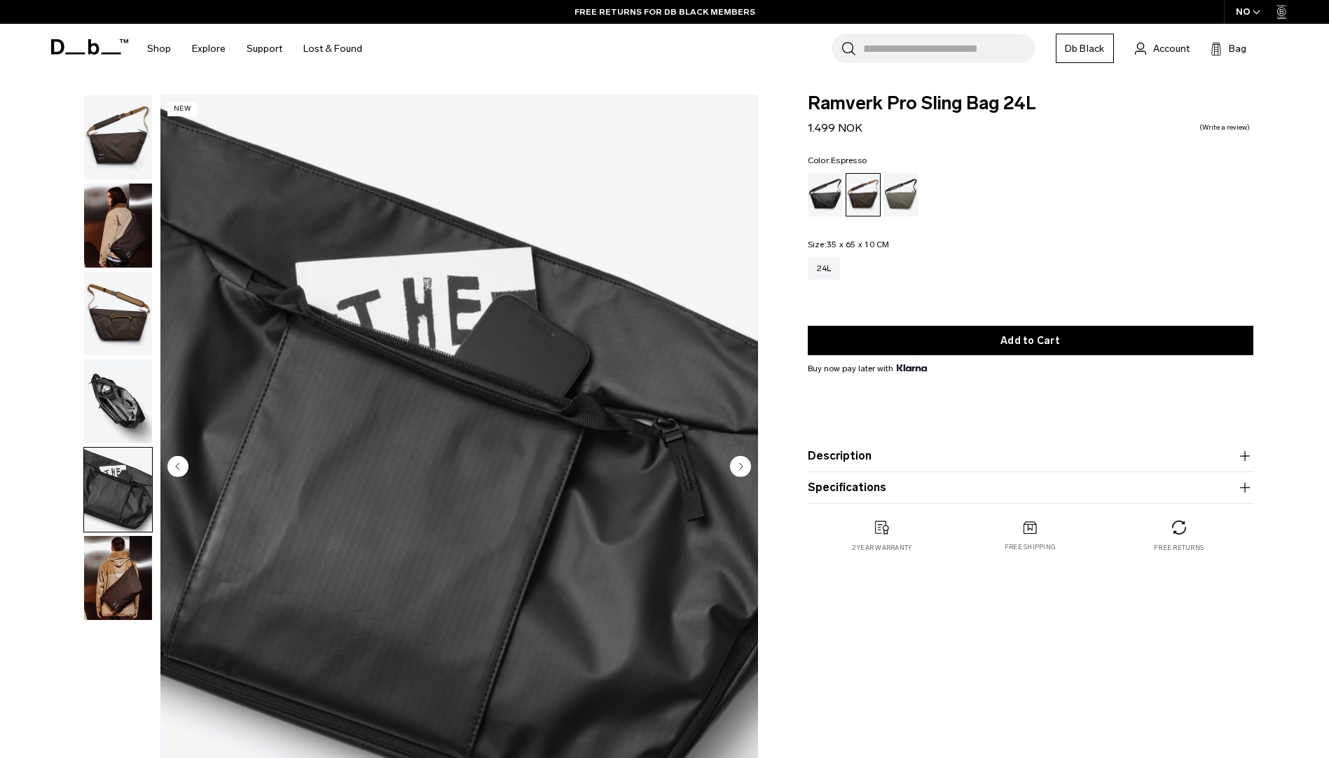
click at [741, 458] on circle "Next slide" at bounding box center [740, 465] width 21 height 21
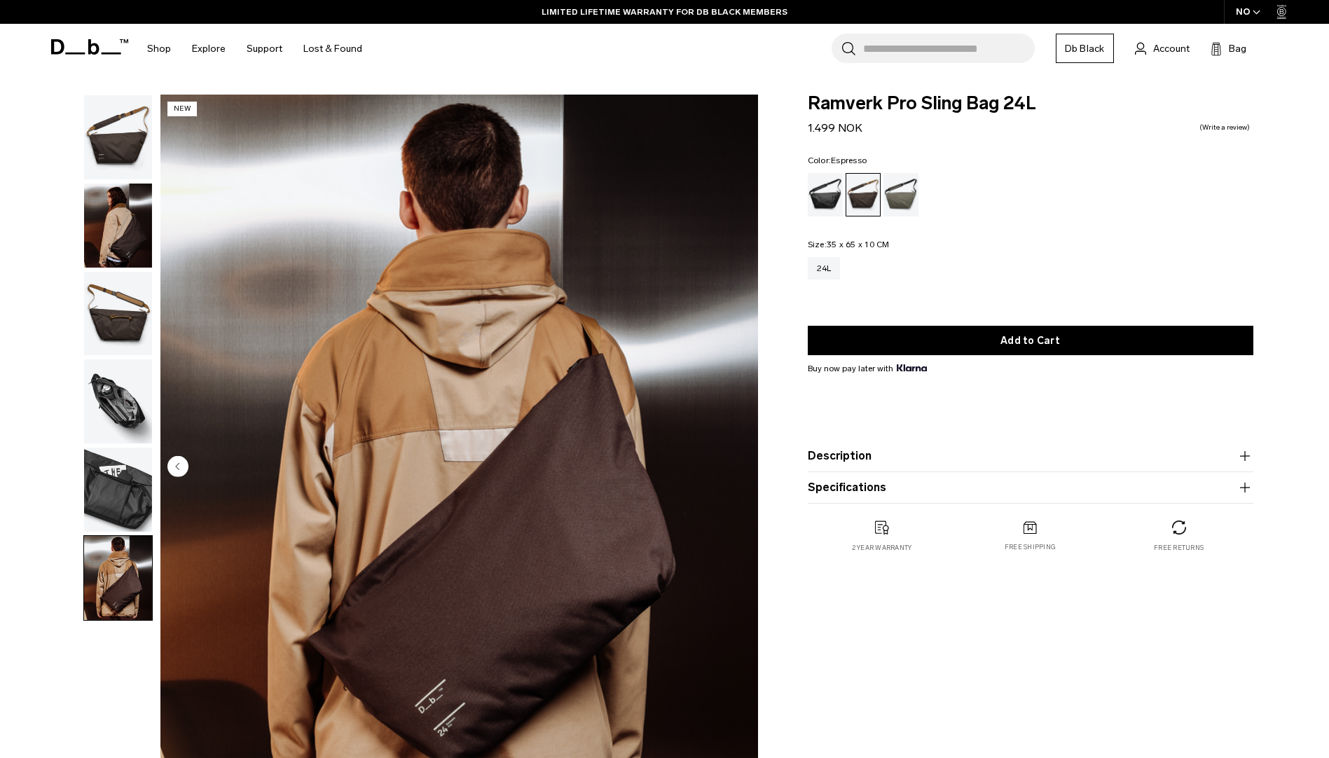
click at [148, 502] on img "button" at bounding box center [118, 490] width 68 height 84
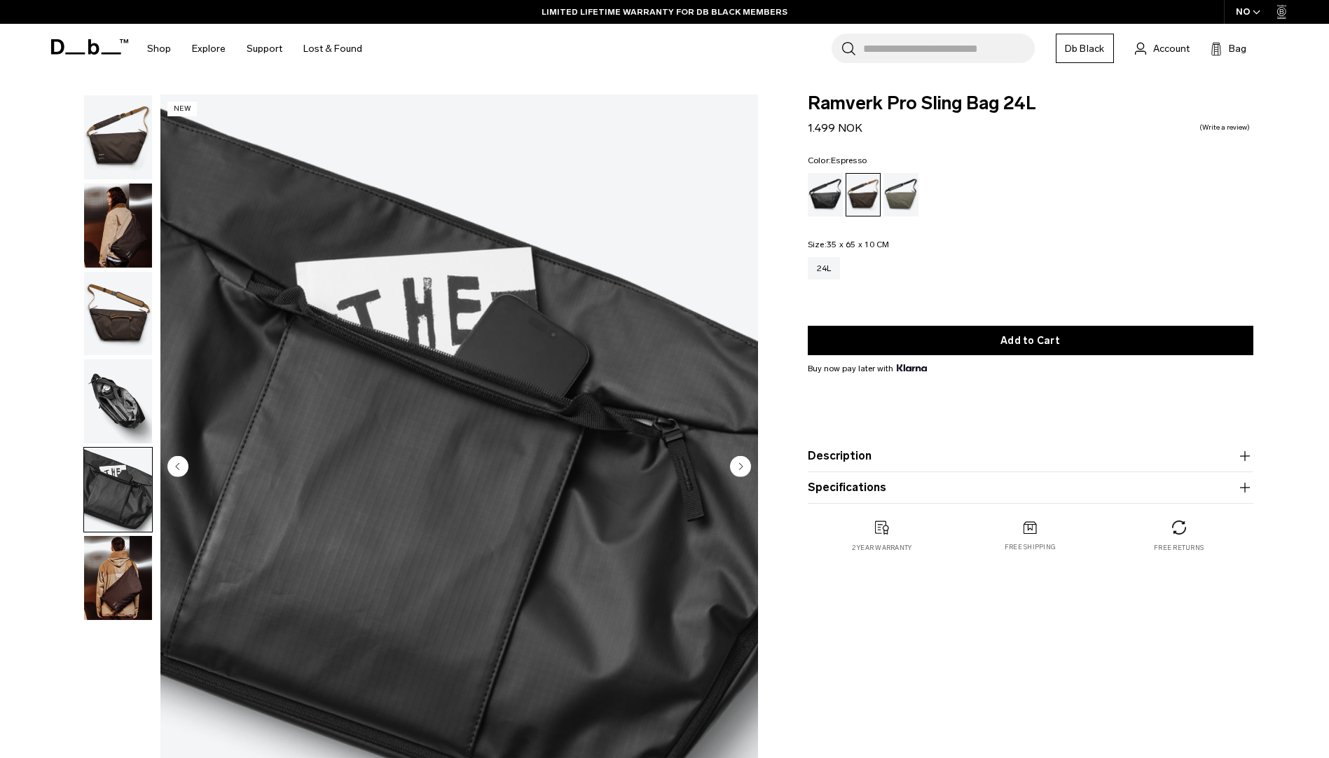
click at [126, 350] on img "button" at bounding box center [118, 314] width 68 height 84
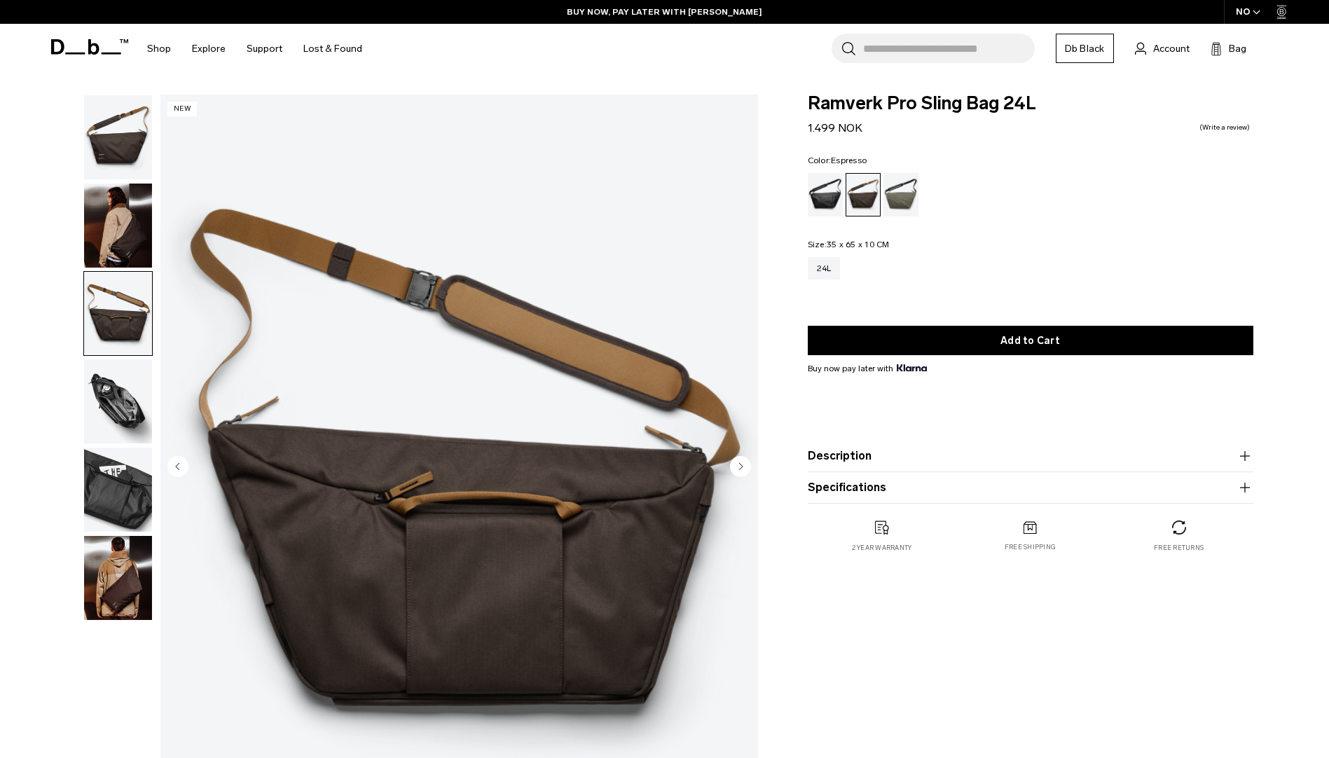
click at [128, 312] on img "button" at bounding box center [118, 314] width 68 height 84
click at [114, 233] on img "button" at bounding box center [118, 226] width 68 height 84
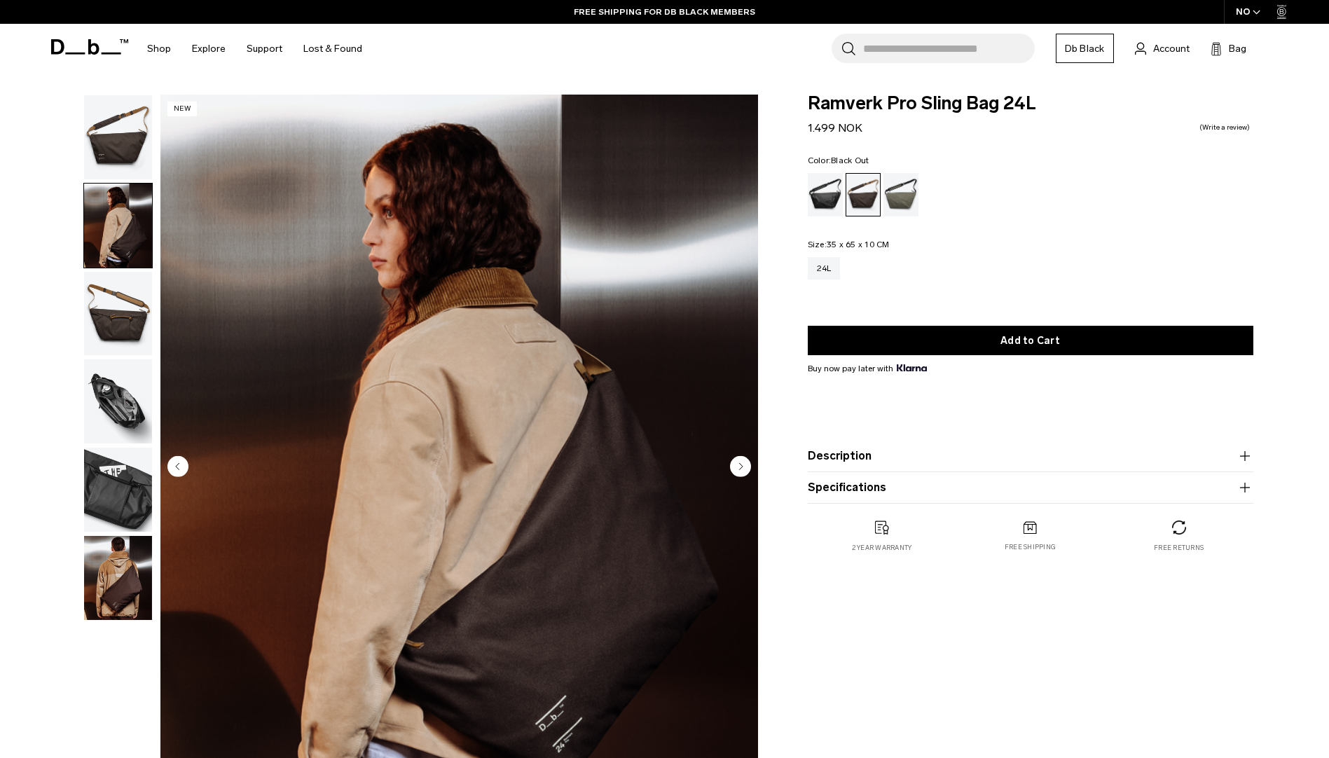
click at [832, 193] on div "Black Out" at bounding box center [826, 194] width 36 height 43
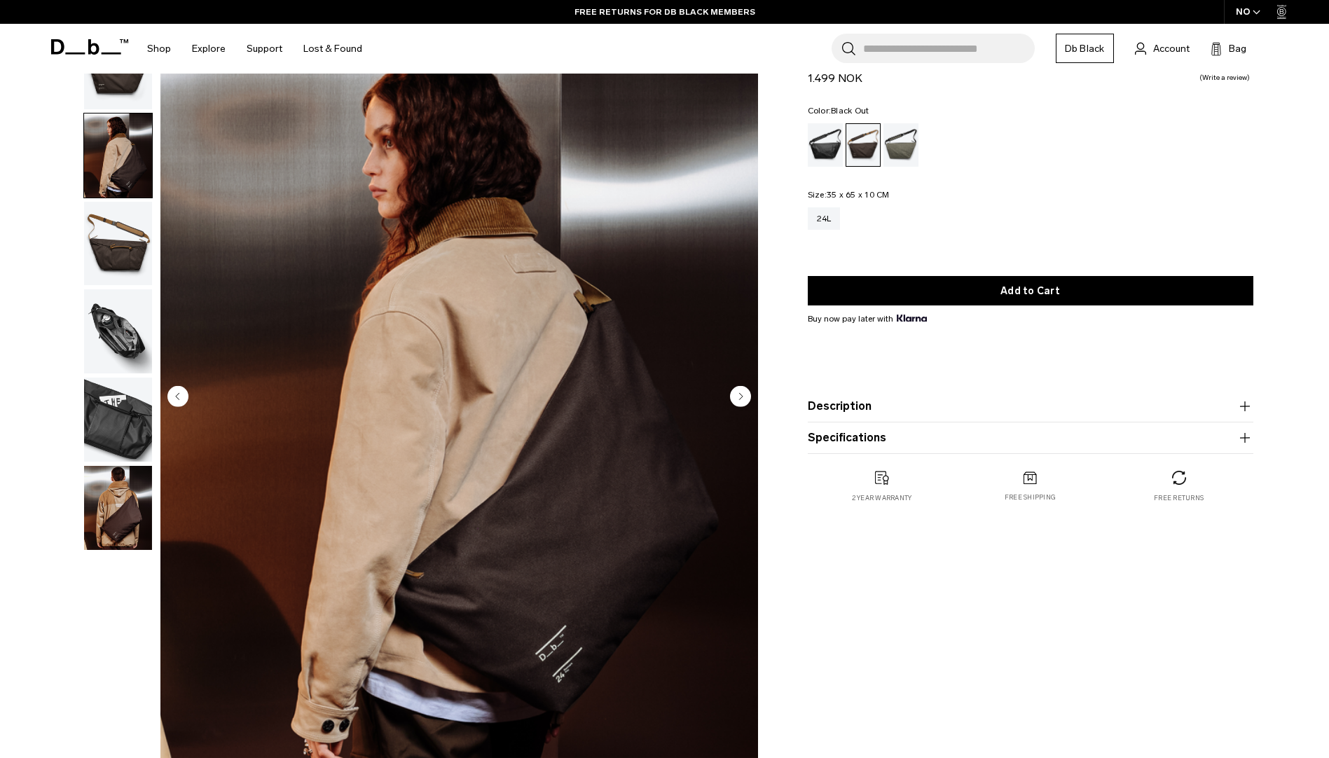
click at [823, 128] on div "Black Out" at bounding box center [826, 144] width 36 height 43
